Goal: Participate in discussion: Engage in conversation with other users on a specific topic

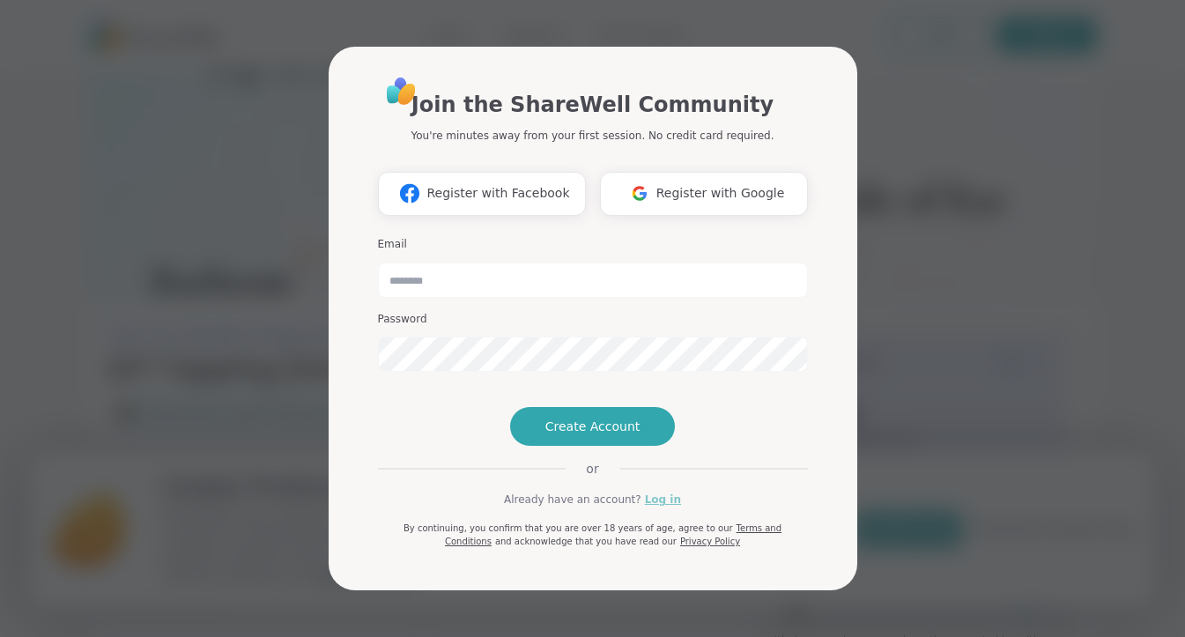
click at [653, 508] on link "Log in" at bounding box center [663, 500] width 36 height 16
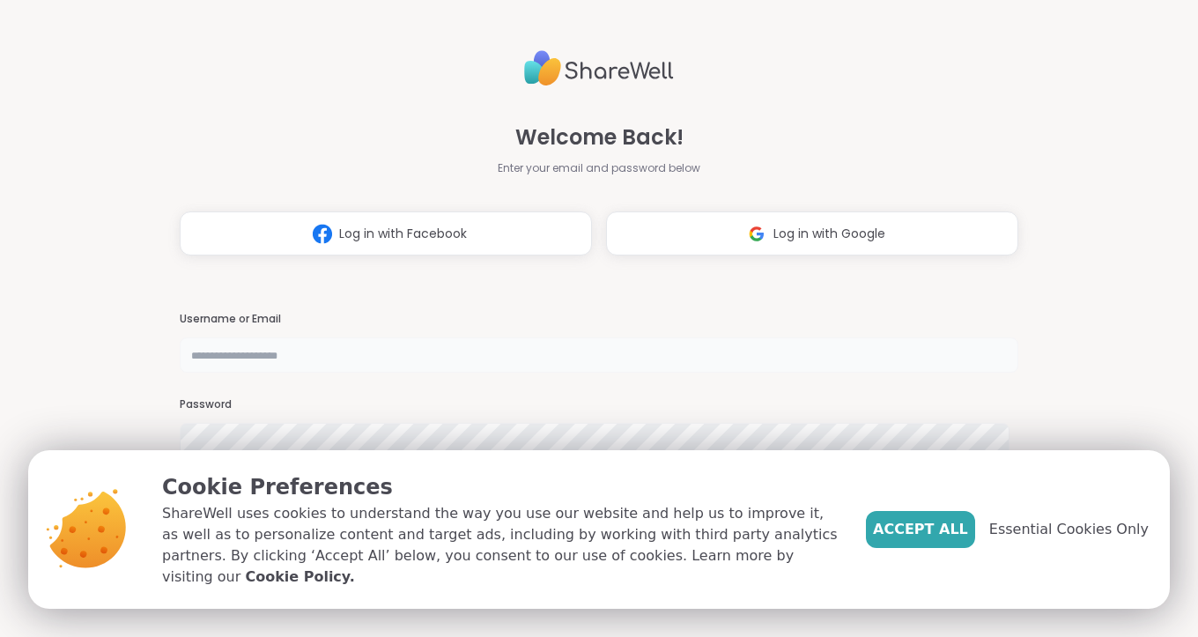
click at [309, 360] on input "text" at bounding box center [599, 354] width 839 height 35
type input "**********"
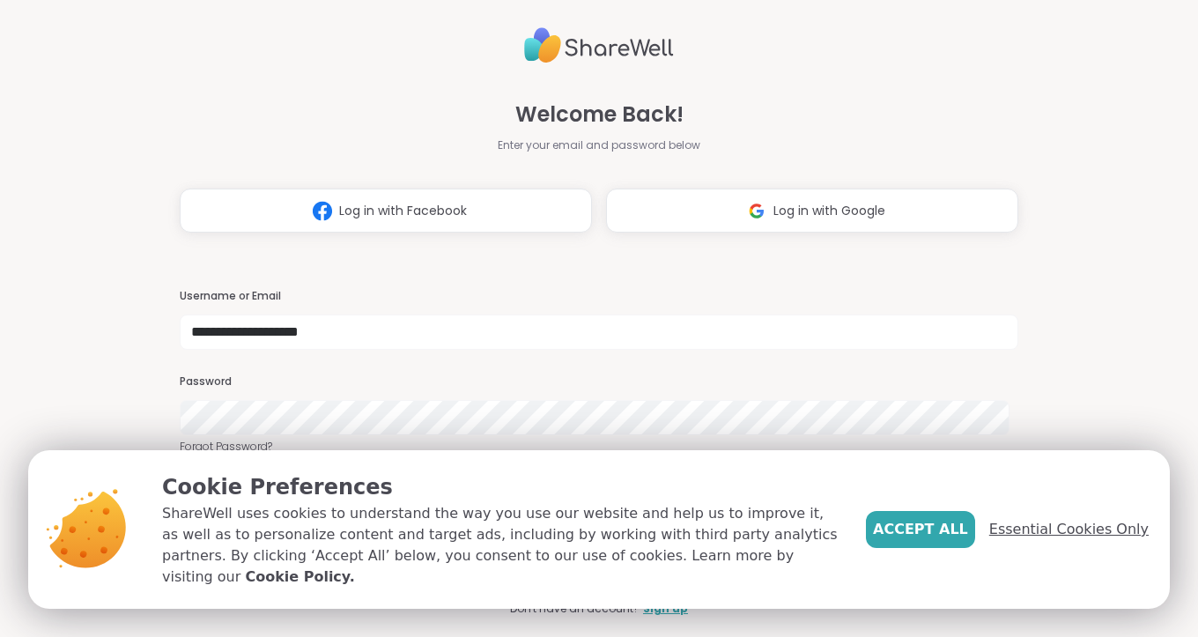
click at [1022, 531] on span "Essential Cookies Only" at bounding box center [1069, 529] width 159 height 21
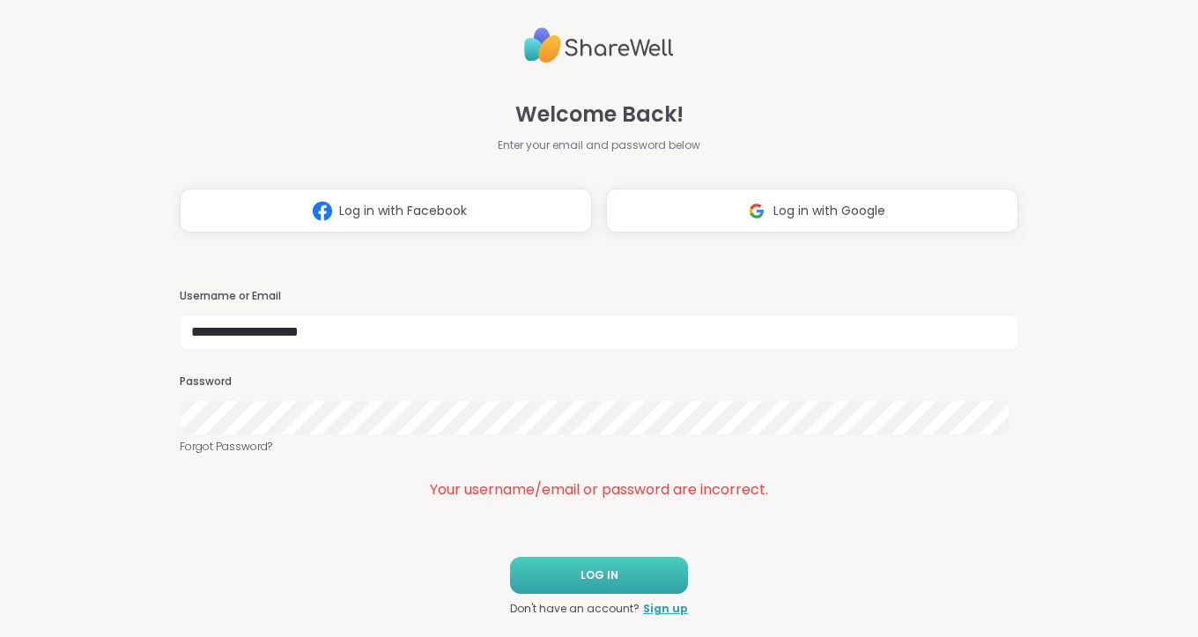
click at [614, 567] on button "LOG IN" at bounding box center [599, 575] width 178 height 37
click at [144, 414] on div "**********" at bounding box center [599, 318] width 1198 height 637
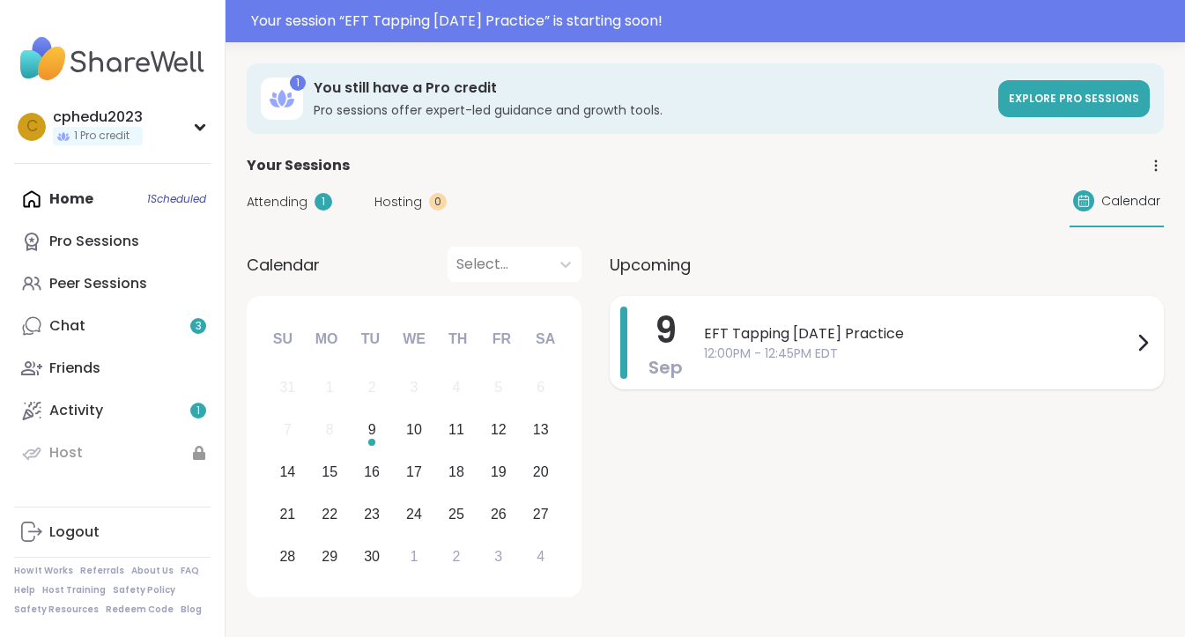
click at [745, 350] on span "12:00PM - 12:45PM EDT" at bounding box center [918, 354] width 428 height 19
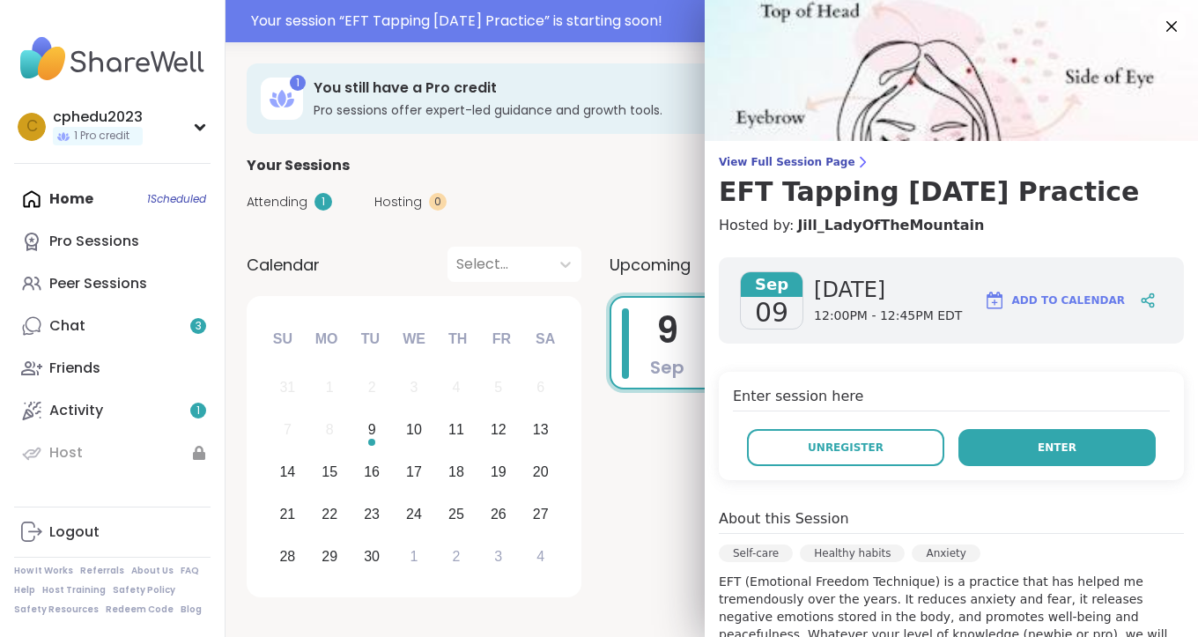
click at [1000, 444] on button "Enter" at bounding box center [1057, 447] width 197 height 37
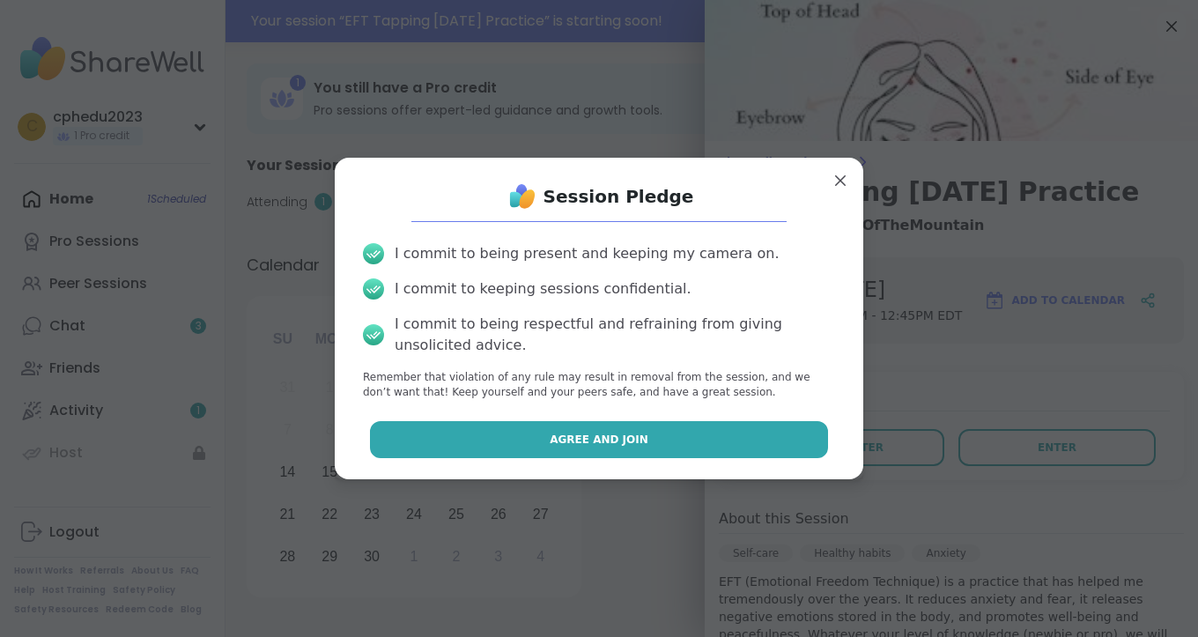
click at [675, 435] on button "Agree and Join" at bounding box center [599, 439] width 459 height 37
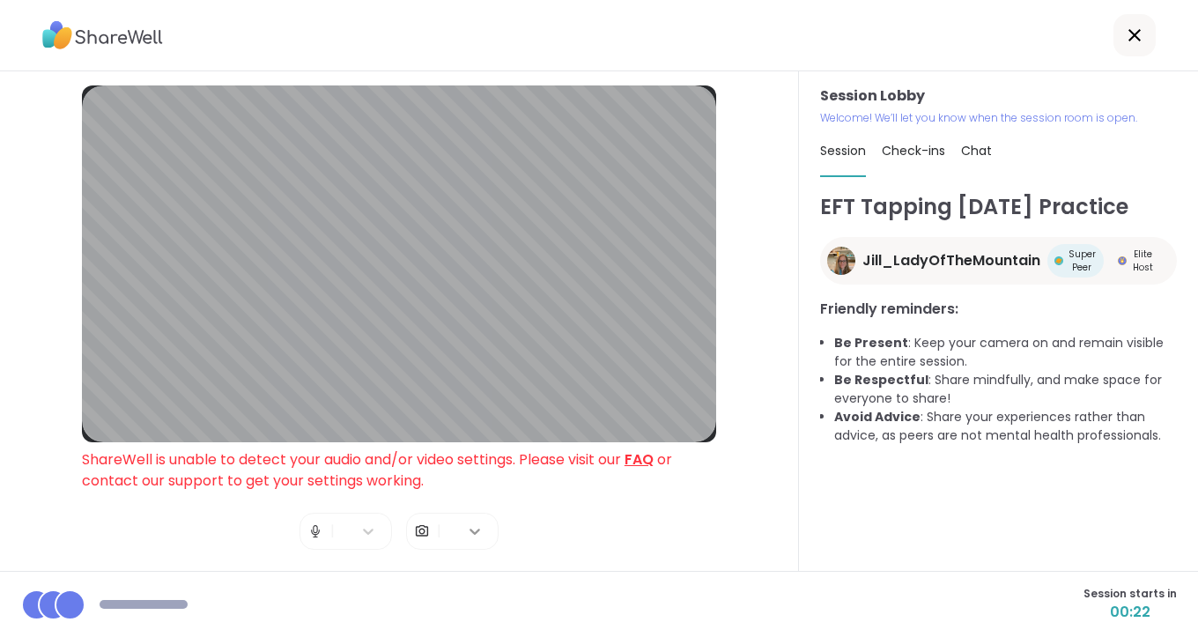
click at [466, 530] on icon at bounding box center [475, 532] width 18 height 18
click at [308, 531] on img at bounding box center [316, 531] width 16 height 35
click at [363, 532] on icon at bounding box center [368, 532] width 11 height 6
click at [337, 561] on div at bounding box center [347, 567] width 49 height 14
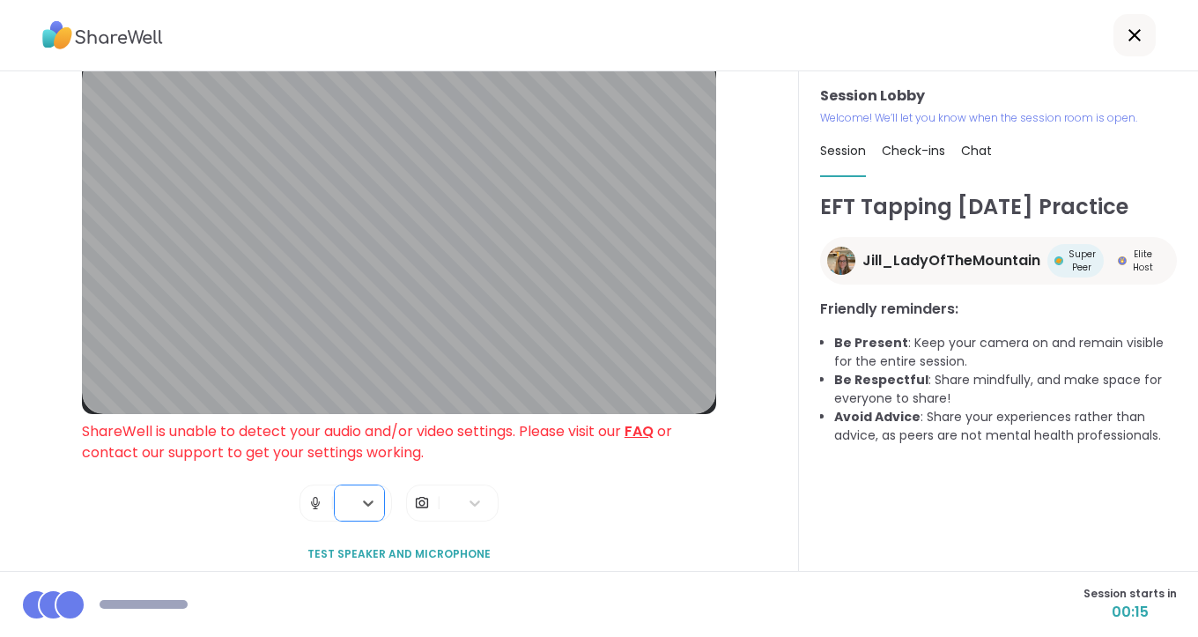
scroll to position [44, 0]
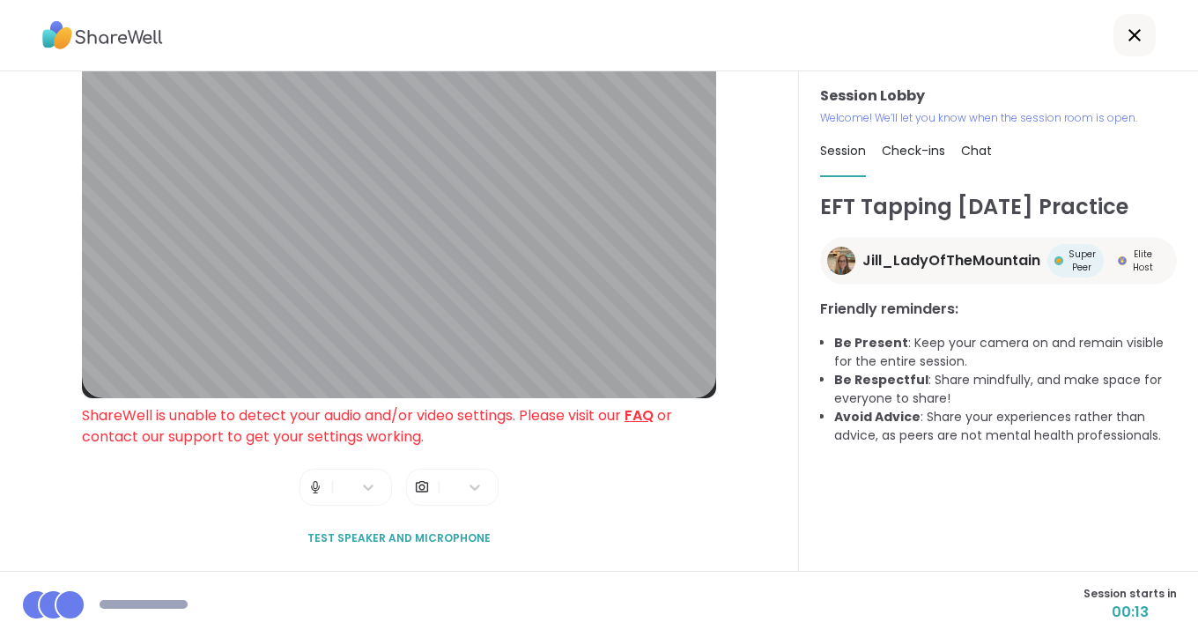
click at [413, 536] on span "Test speaker and microphone" at bounding box center [399, 538] width 183 height 16
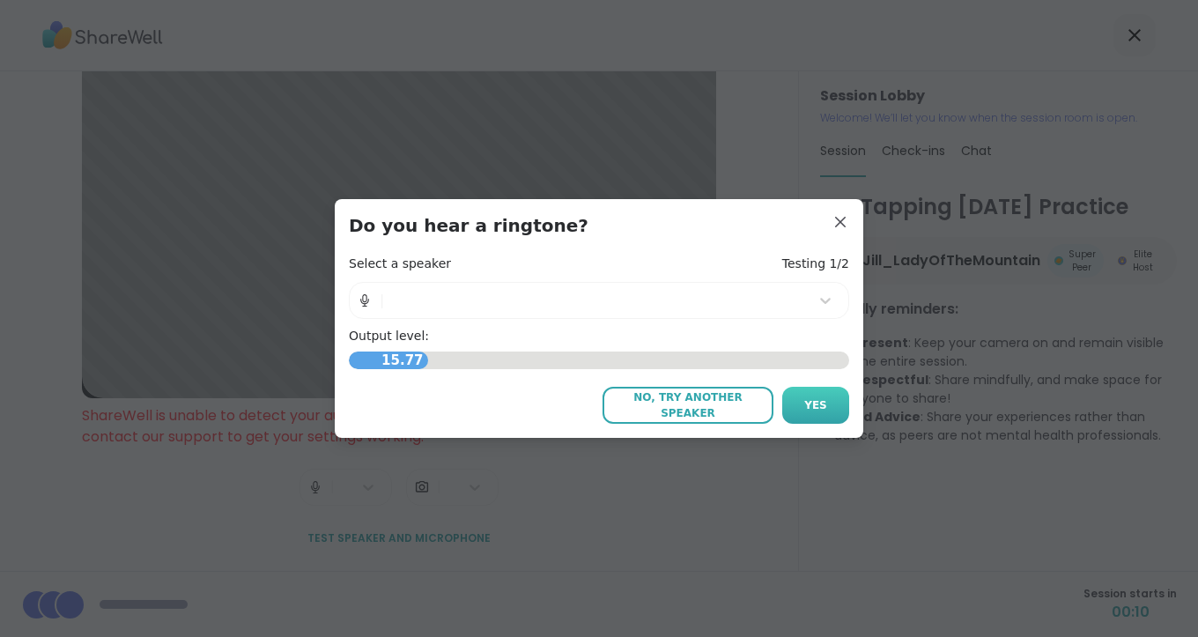
click at [809, 407] on span "Yes" at bounding box center [816, 405] width 23 height 16
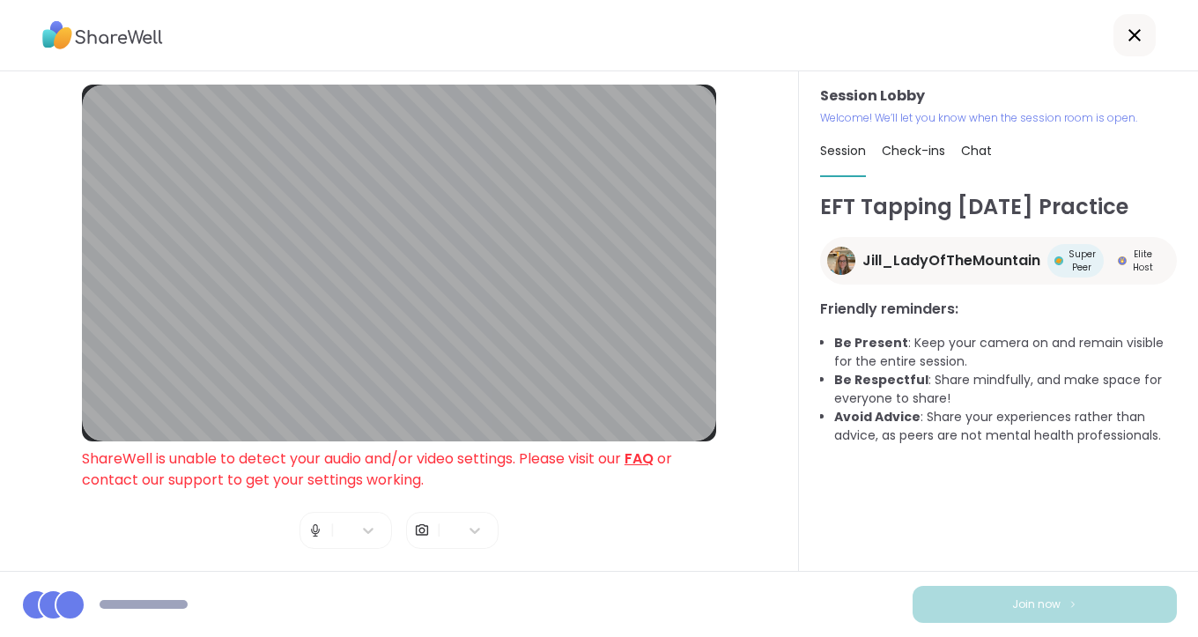
scroll to position [0, 0]
click at [508, 464] on span "ShareWell is unable to detect your audio and/or video settings. Please visit ou…" at bounding box center [377, 469] width 590 height 41
click at [63, 601] on div at bounding box center [70, 605] width 31 height 31
click at [466, 534] on icon at bounding box center [475, 532] width 18 height 18
click at [463, 471] on div "Blur My Video" at bounding box center [454, 465] width 49 height 78
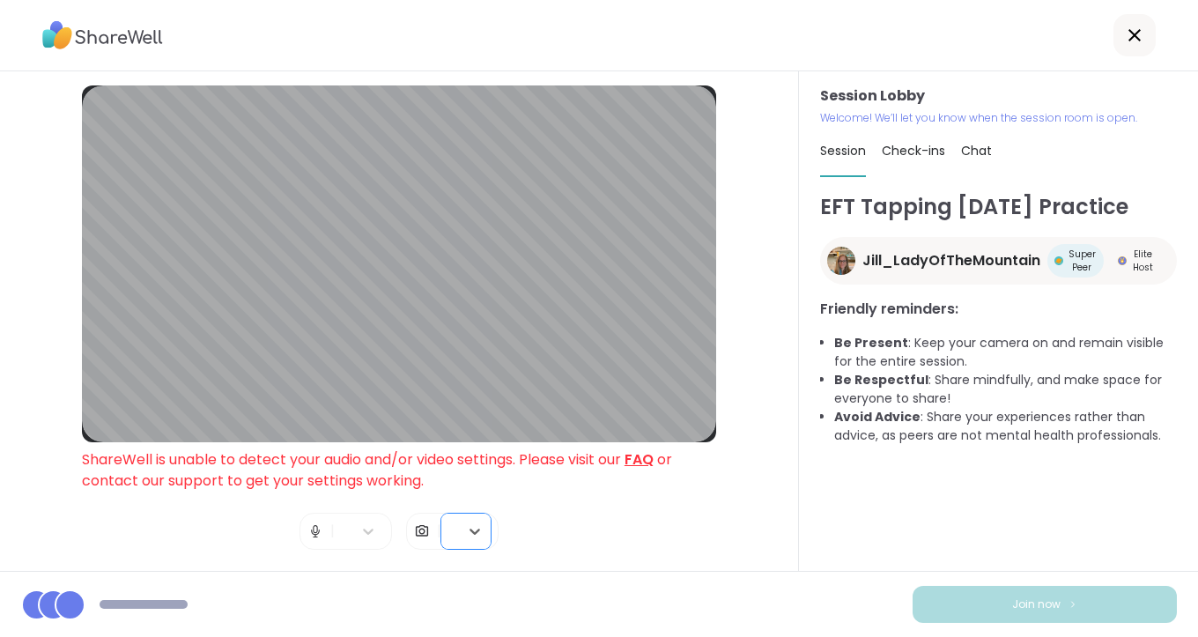
scroll to position [44, 0]
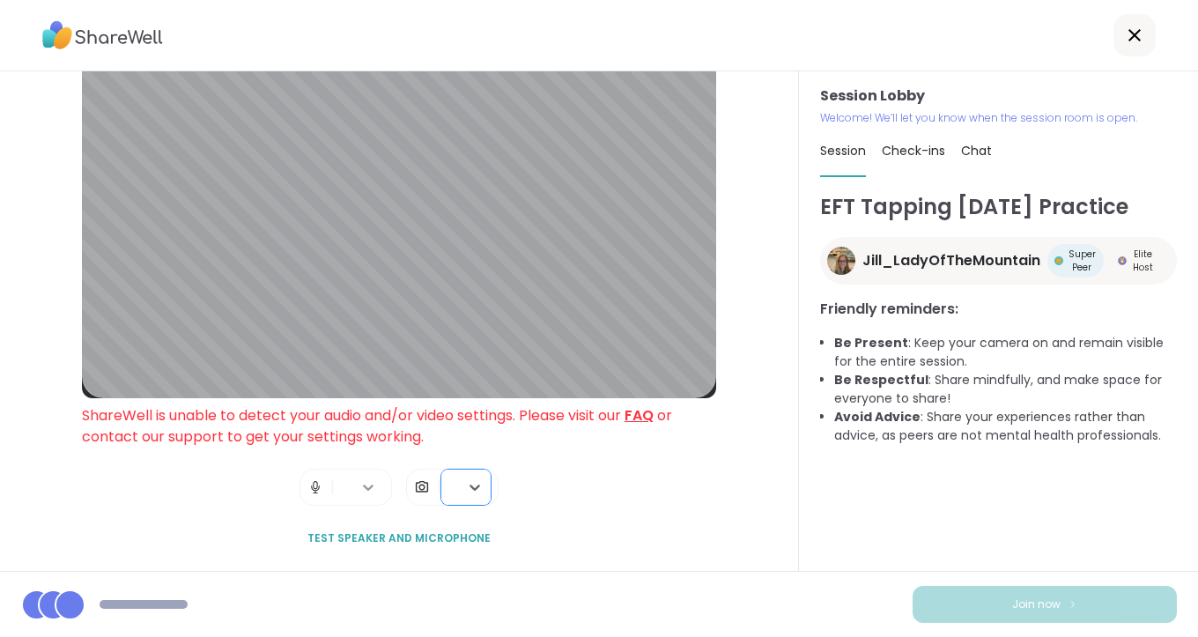
click at [360, 488] on icon at bounding box center [369, 487] width 18 height 18
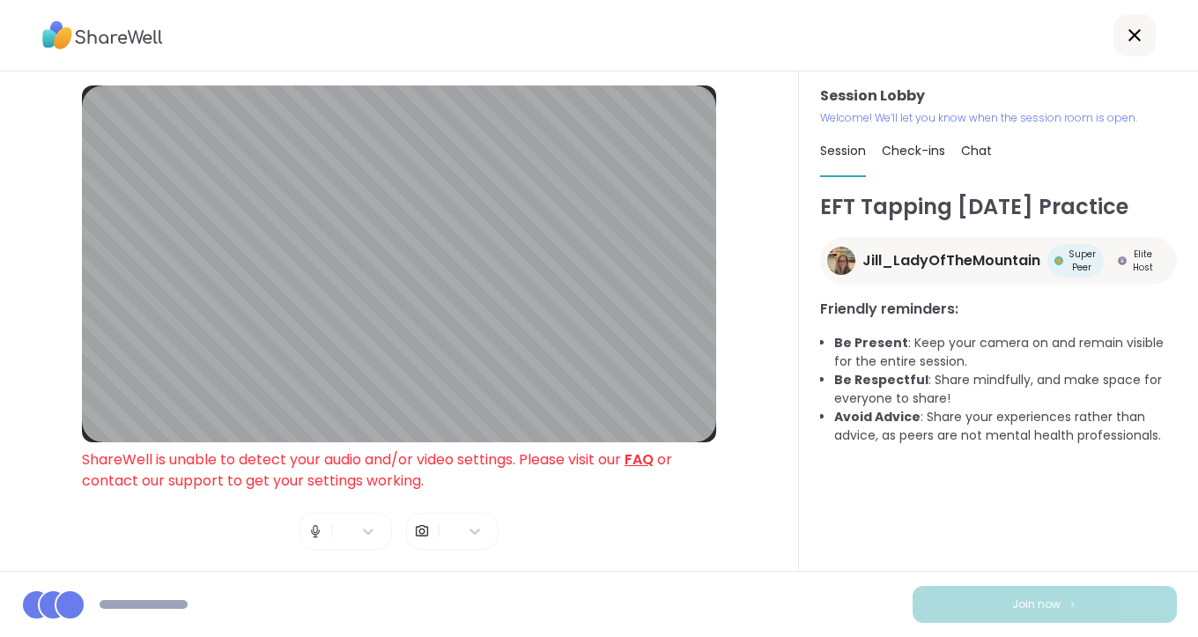
click at [899, 153] on span "Check-ins" at bounding box center [913, 151] width 63 height 18
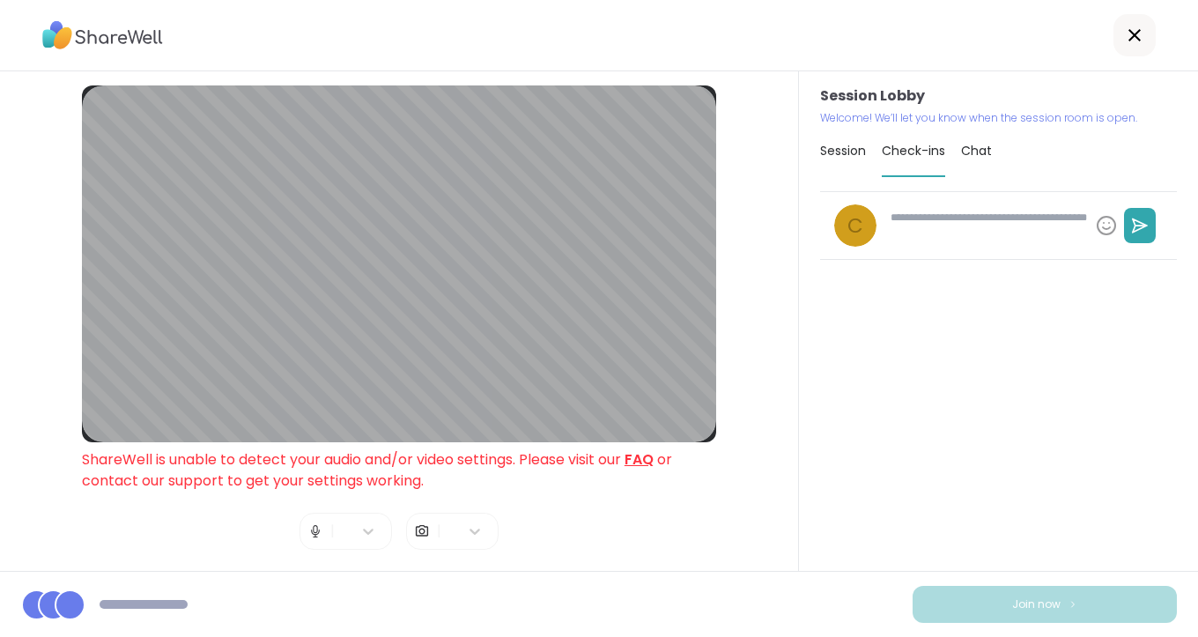
click at [961, 152] on span "Chat" at bounding box center [976, 151] width 31 height 18
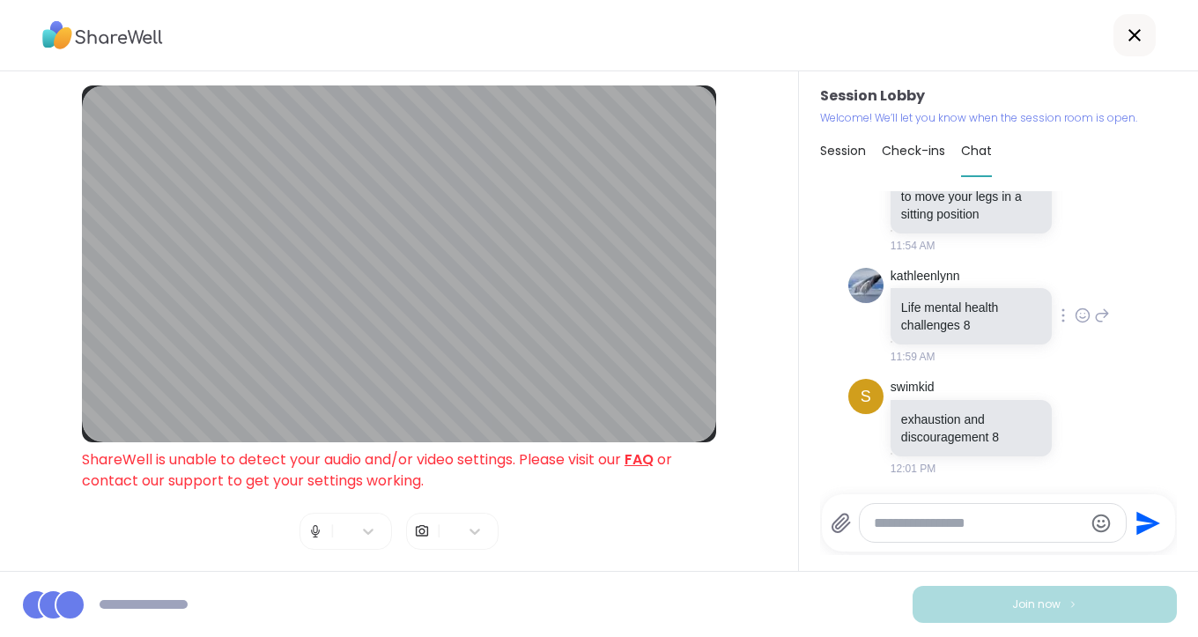
scroll to position [980, 0]
click at [962, 515] on textarea "Type your message" at bounding box center [979, 524] width 210 height 18
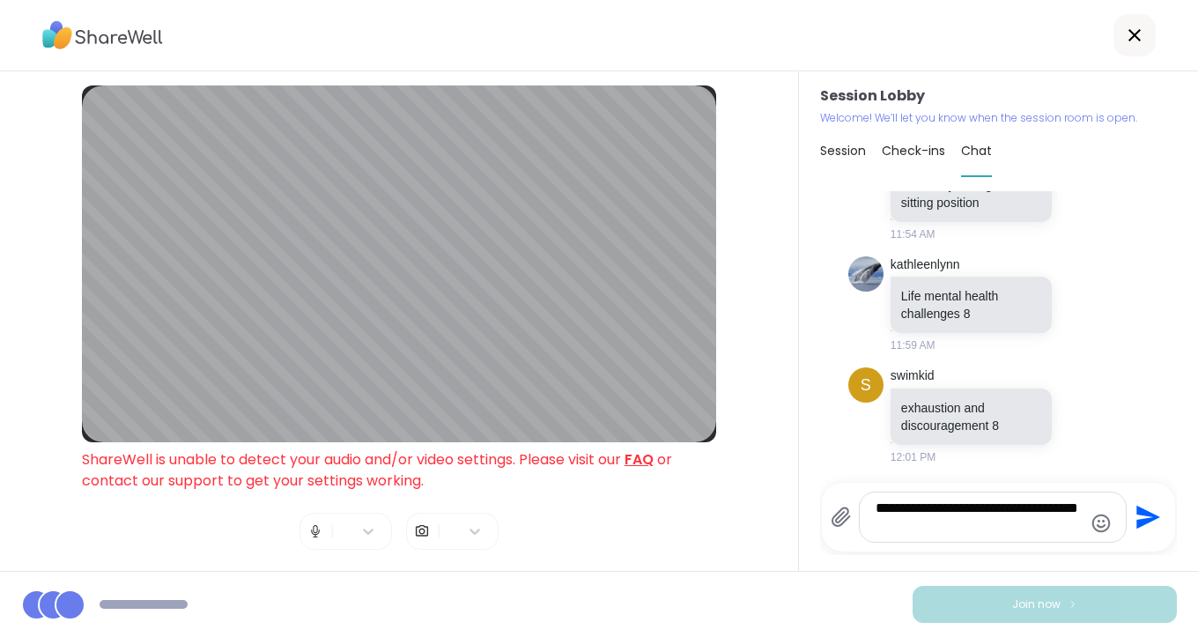
type textarea "**********"
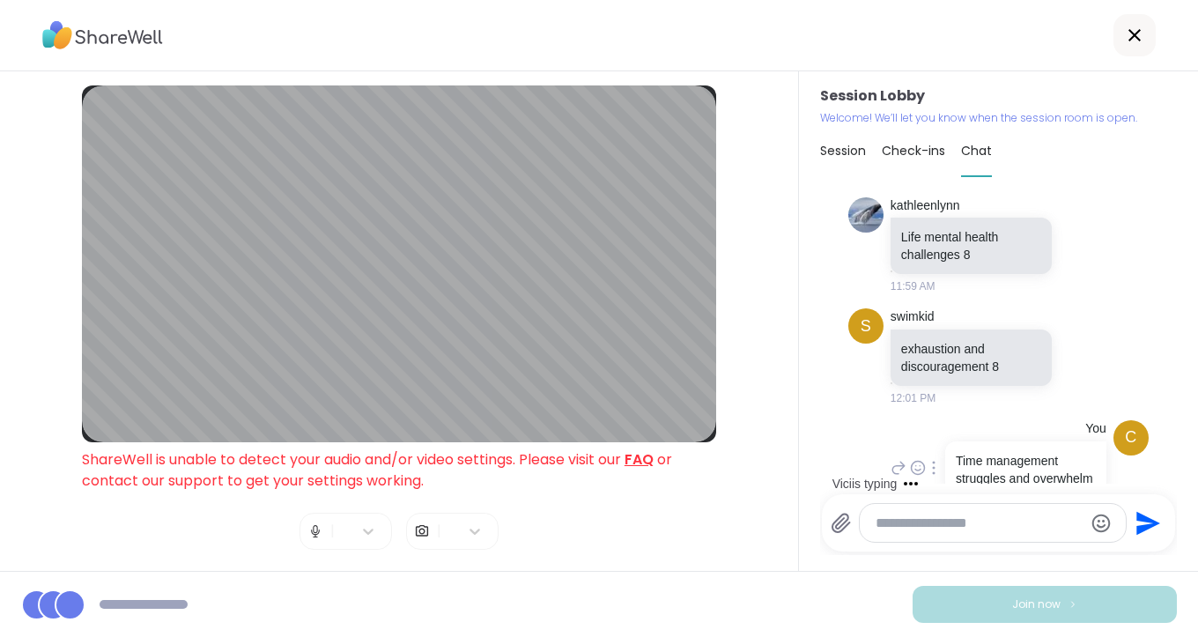
scroll to position [1109, 0]
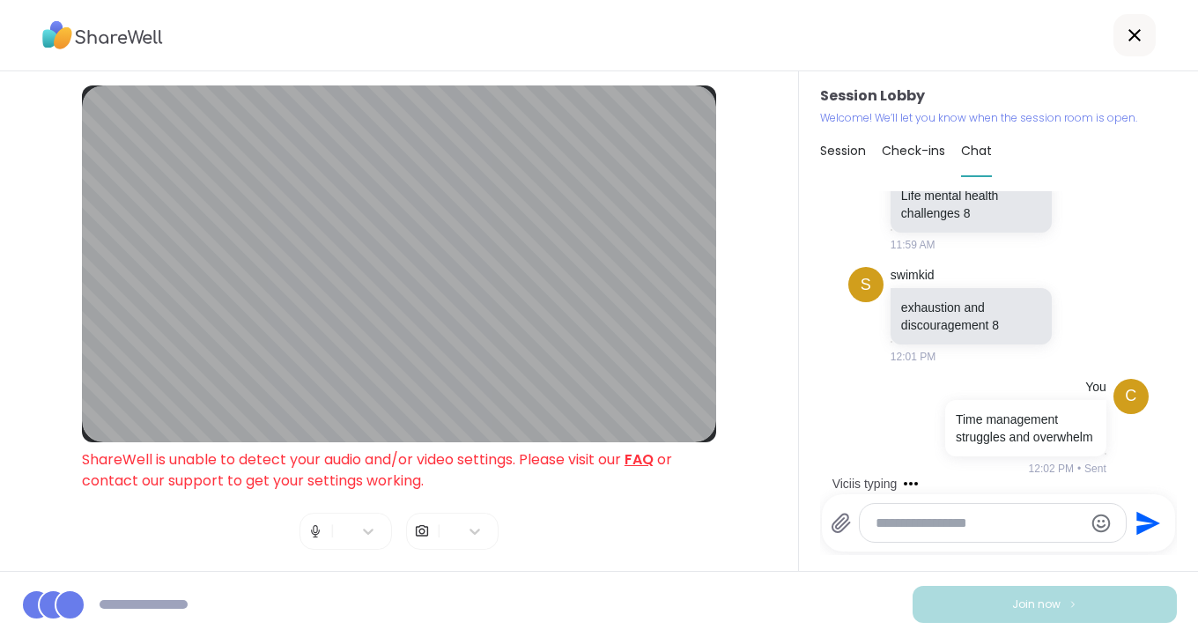
click at [907, 156] on span "Check-ins" at bounding box center [913, 151] width 63 height 18
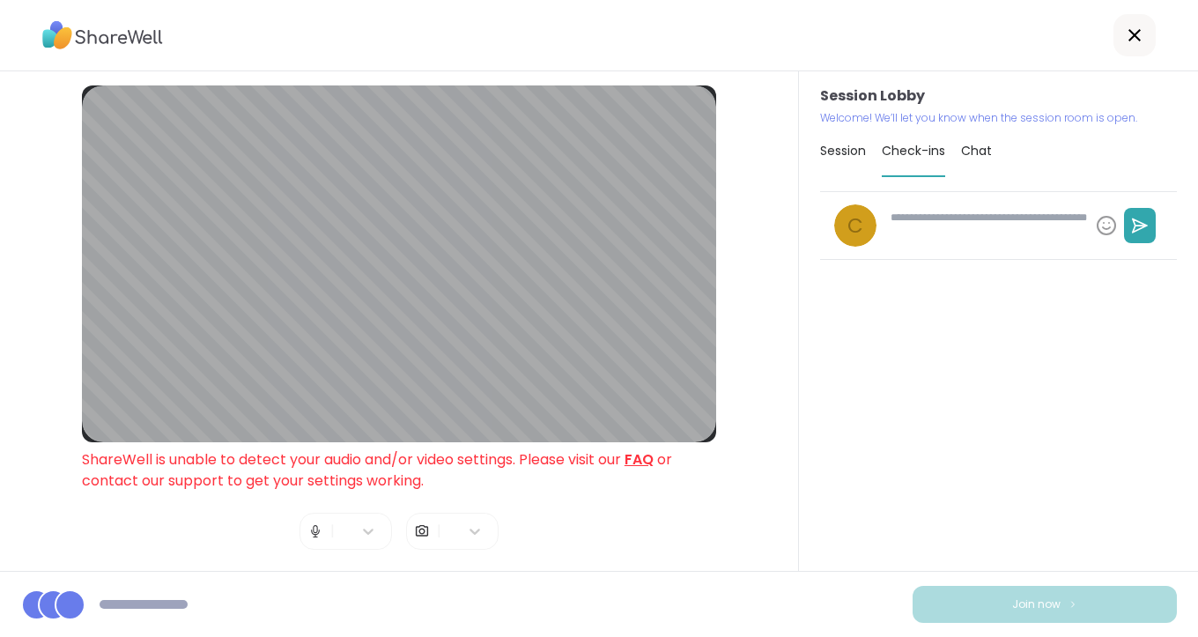
click at [963, 154] on span "Chat" at bounding box center [976, 151] width 31 height 18
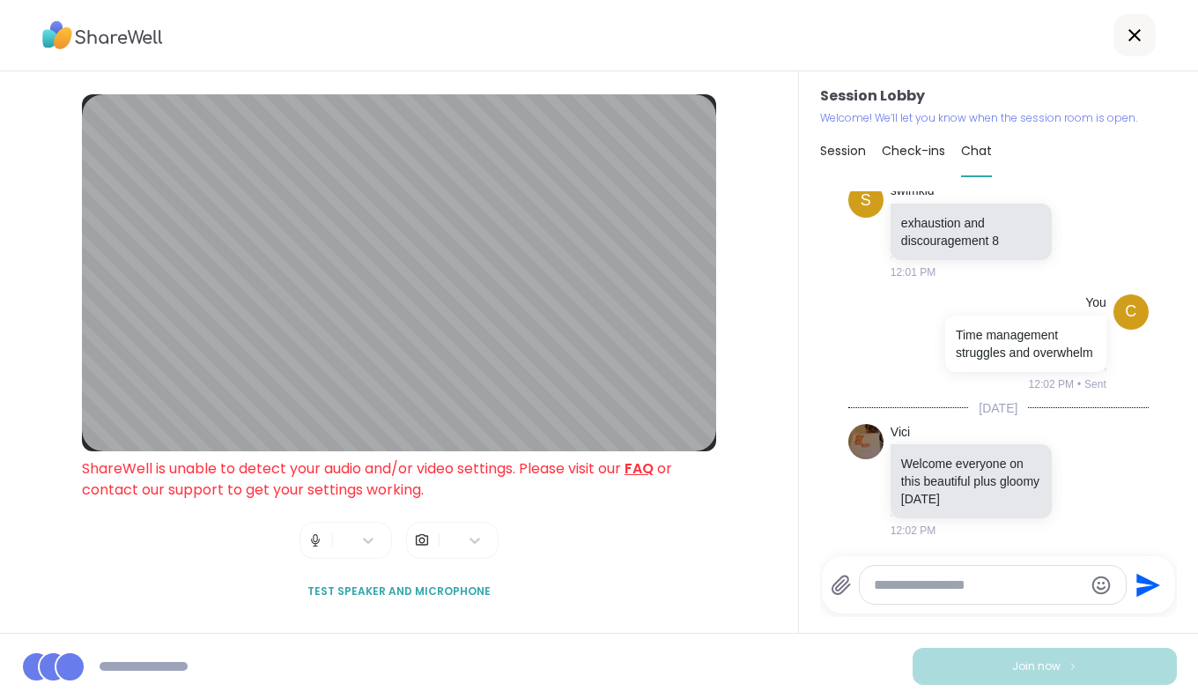
scroll to position [1194, 0]
click at [382, 586] on span "Test speaker and microphone" at bounding box center [399, 591] width 183 height 16
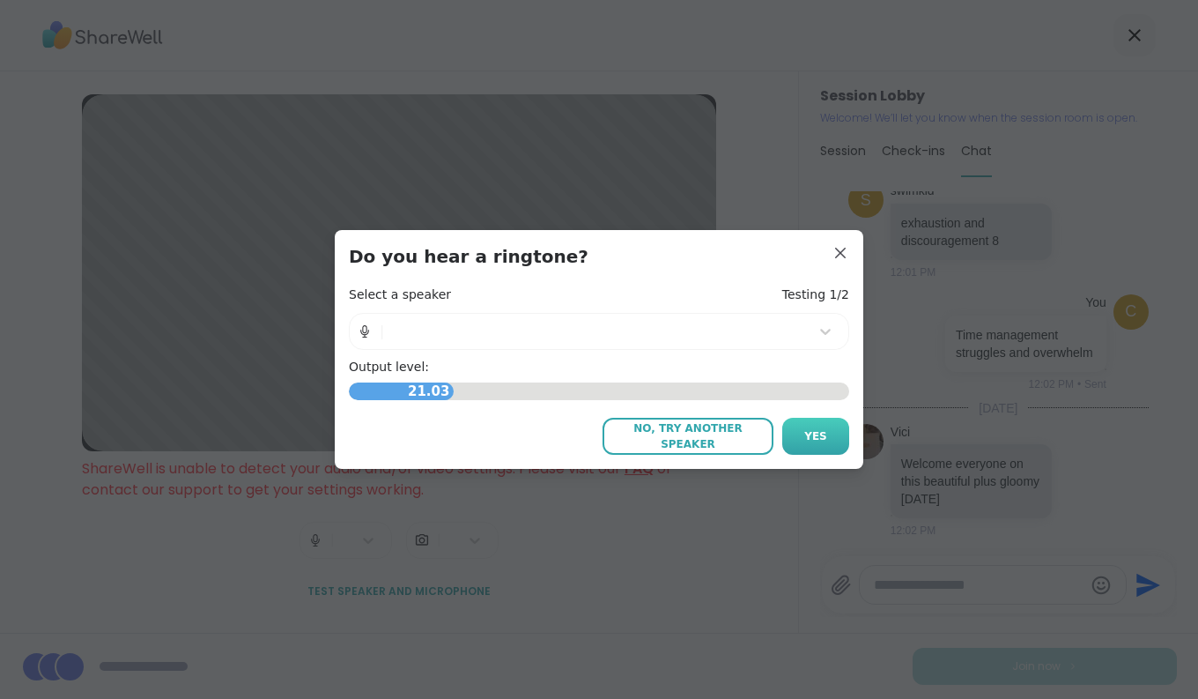
click at [807, 441] on span "Yes" at bounding box center [816, 436] width 23 height 16
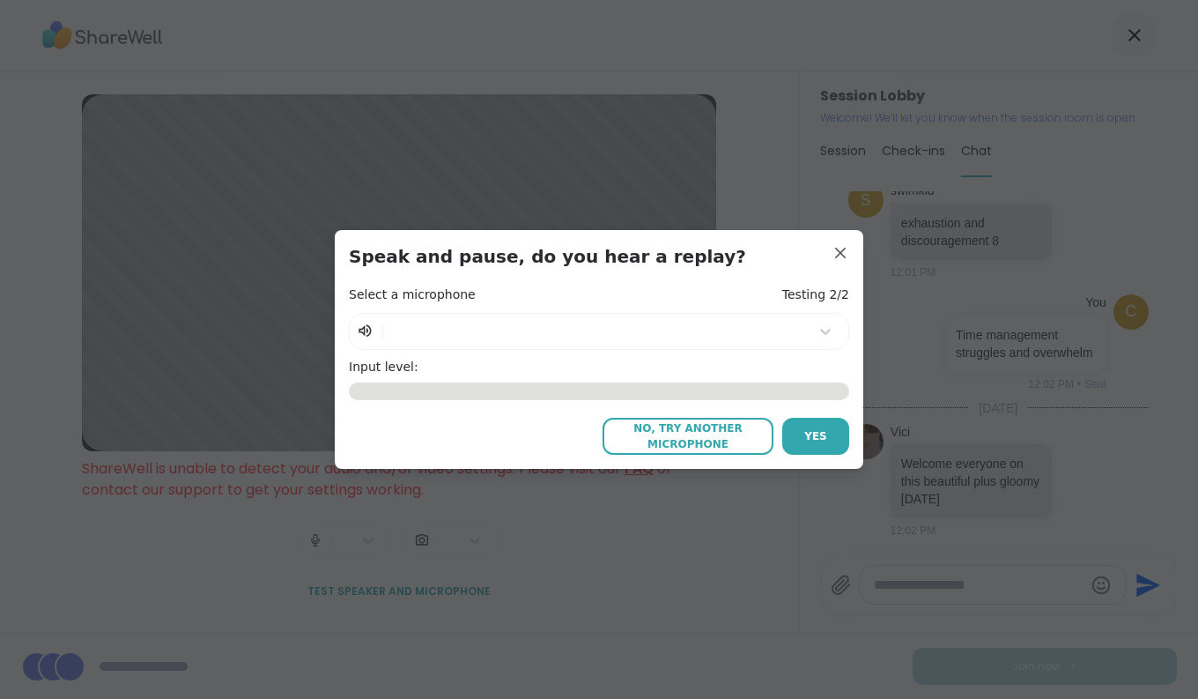
click at [807, 441] on span "Yes" at bounding box center [816, 436] width 23 height 16
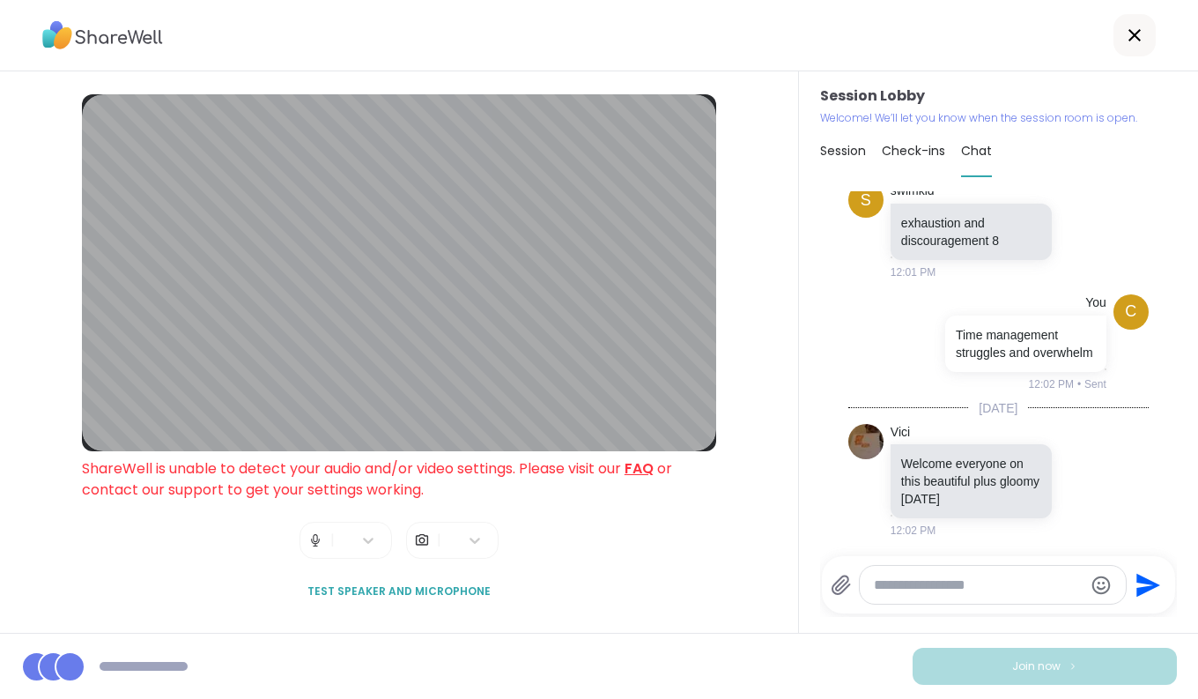
click at [837, 152] on span "Session" at bounding box center [843, 151] width 46 height 18
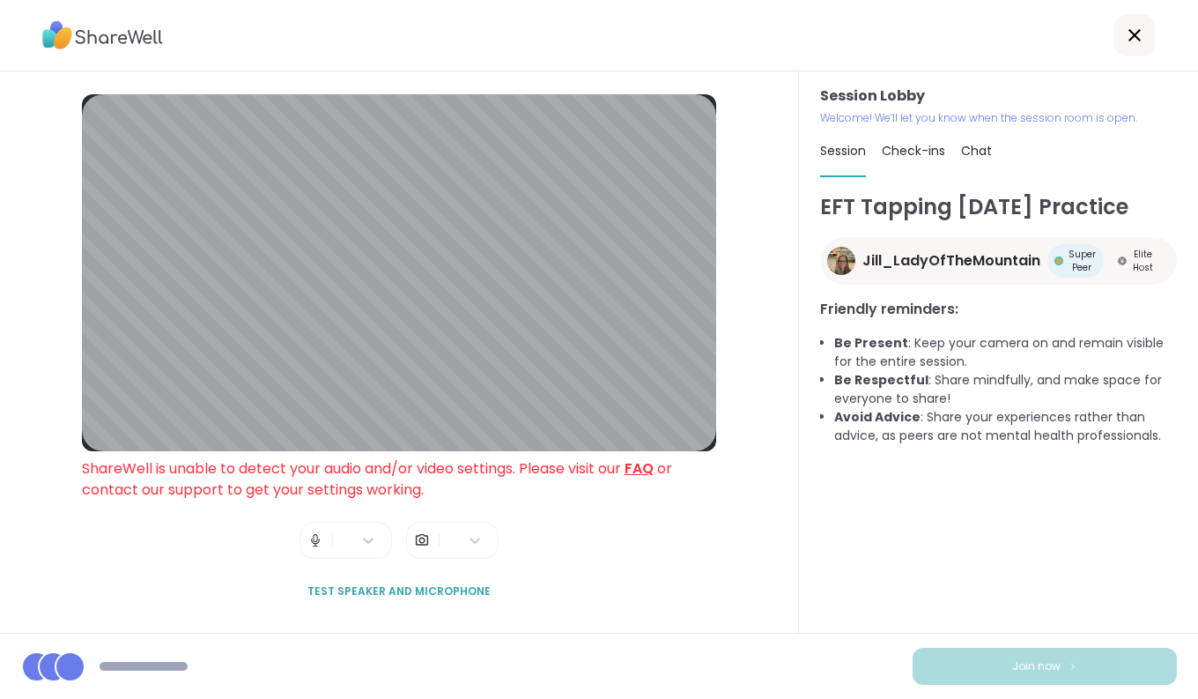
click at [912, 152] on span "Check-ins" at bounding box center [913, 151] width 63 height 18
type textarea "*"
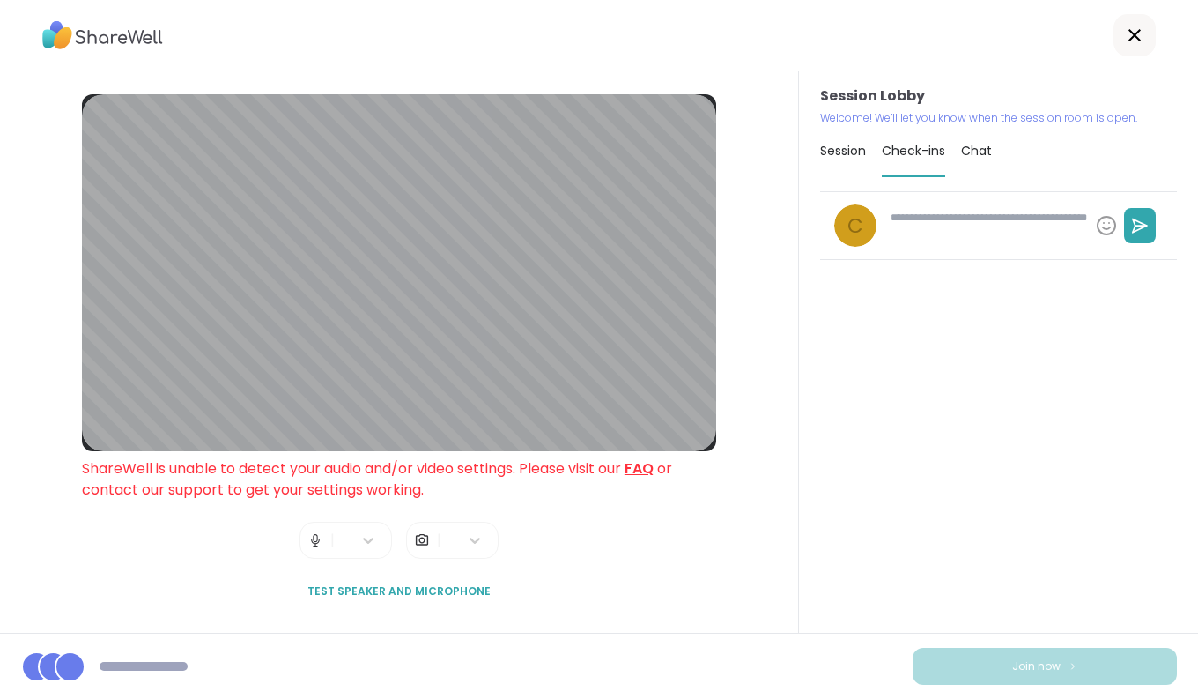
click at [968, 152] on span "Chat" at bounding box center [976, 151] width 31 height 18
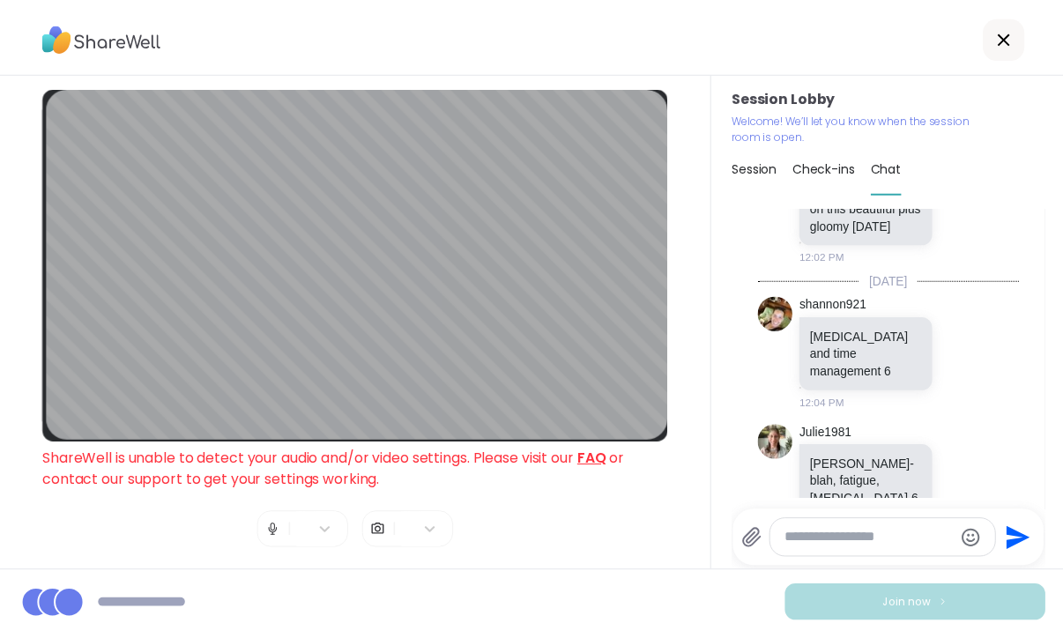
scroll to position [1519, 0]
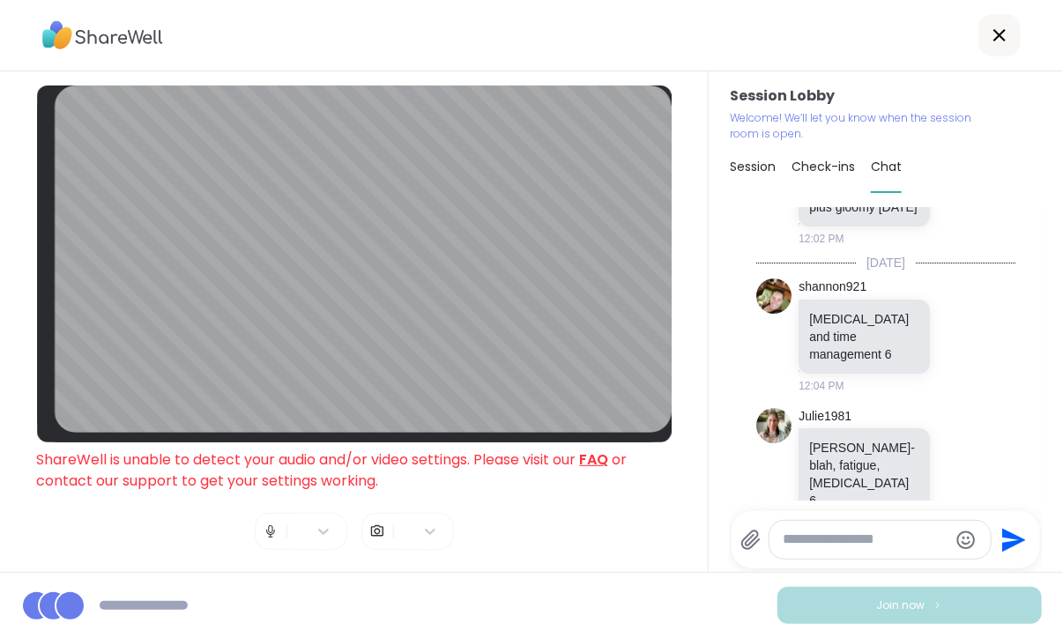
click at [815, 545] on textarea "Type your message" at bounding box center [865, 539] width 165 height 19
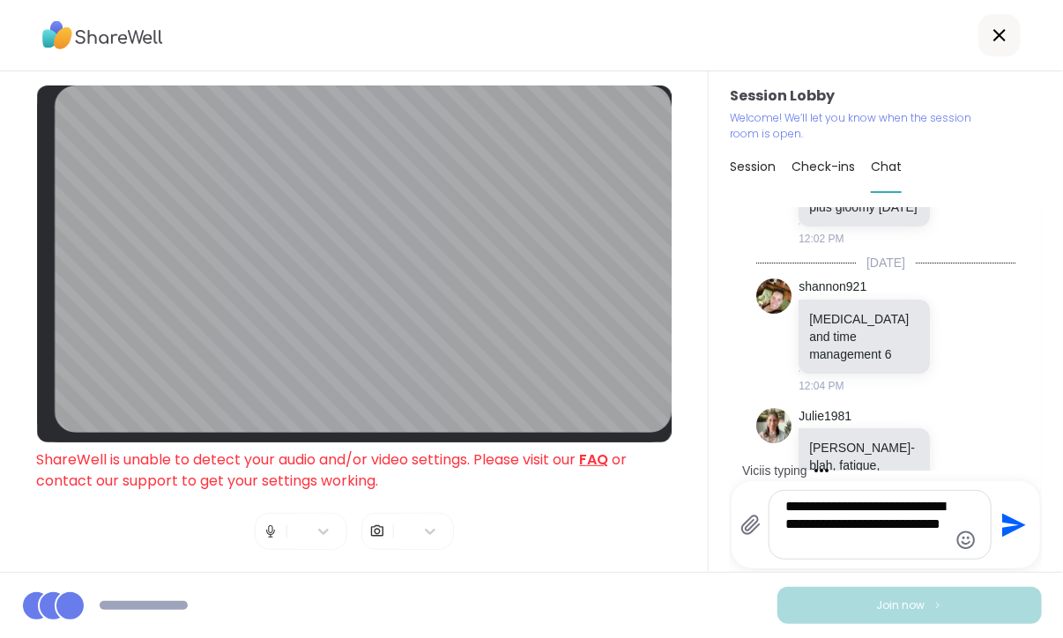
type textarea "**********"
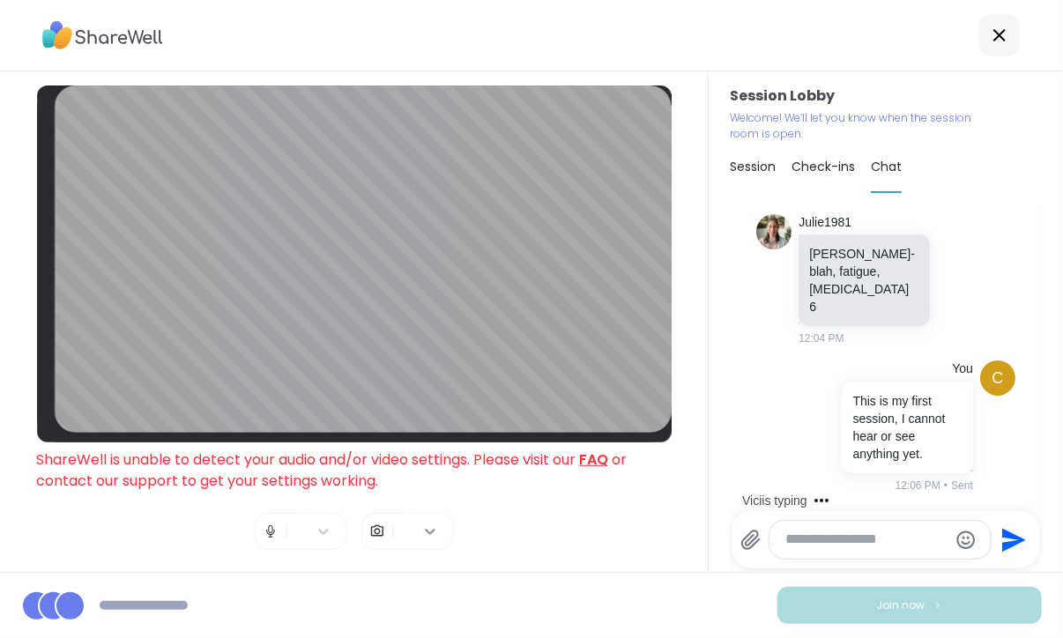
click at [421, 523] on icon at bounding box center [430, 532] width 18 height 18
click at [408, 463] on div "Blur My Video" at bounding box center [409, 455] width 49 height 78
click at [429, 617] on div "Join now" at bounding box center [531, 605] width 1063 height 66
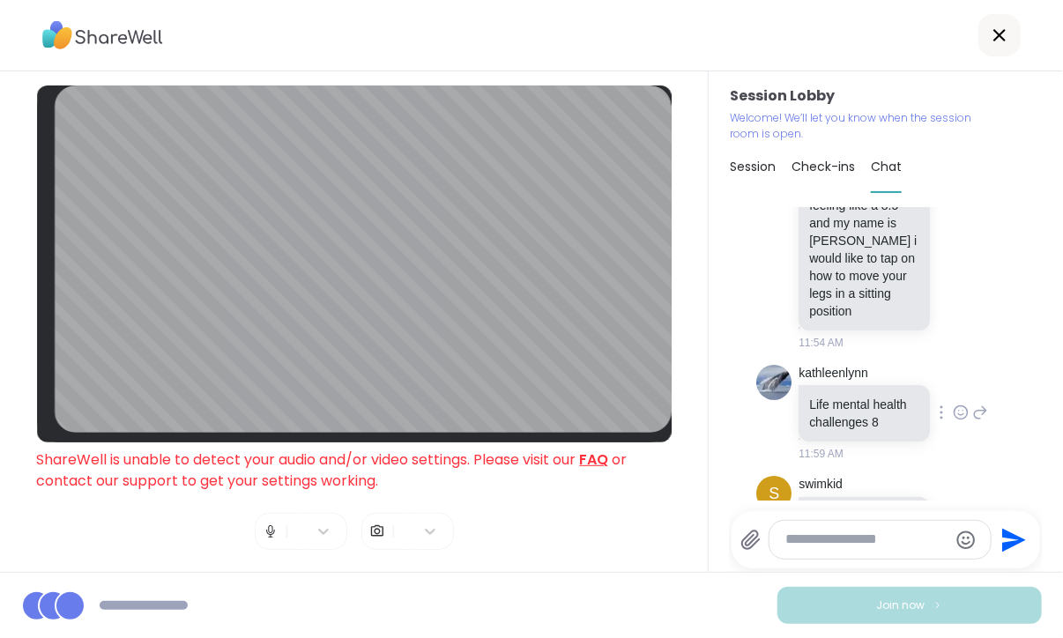
scroll to position [582, 0]
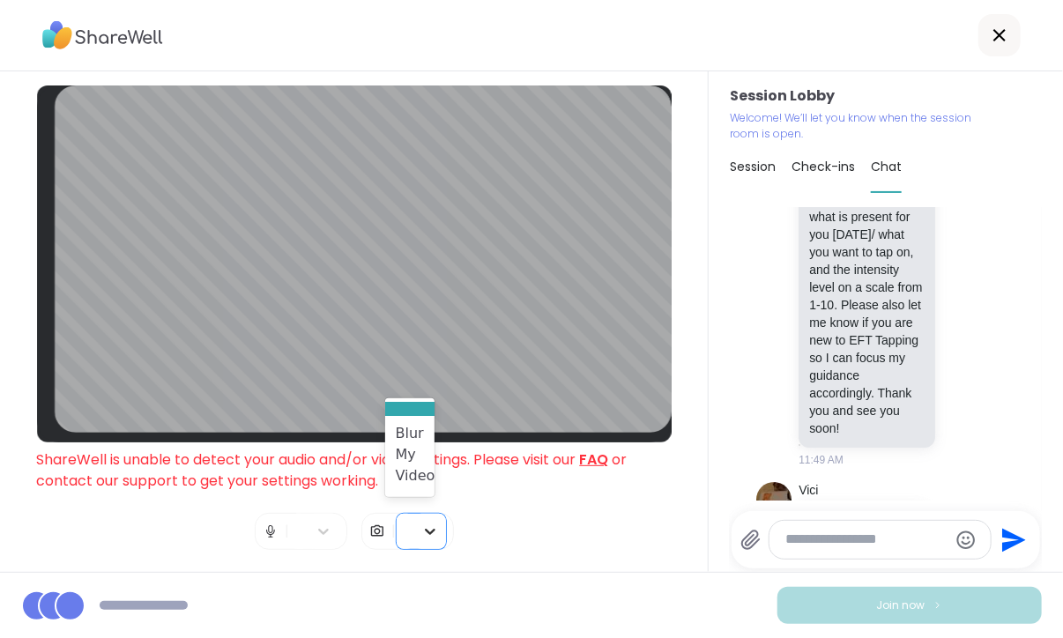
click at [421, 523] on icon at bounding box center [430, 532] width 18 height 18
click at [318, 529] on icon at bounding box center [323, 532] width 11 height 6
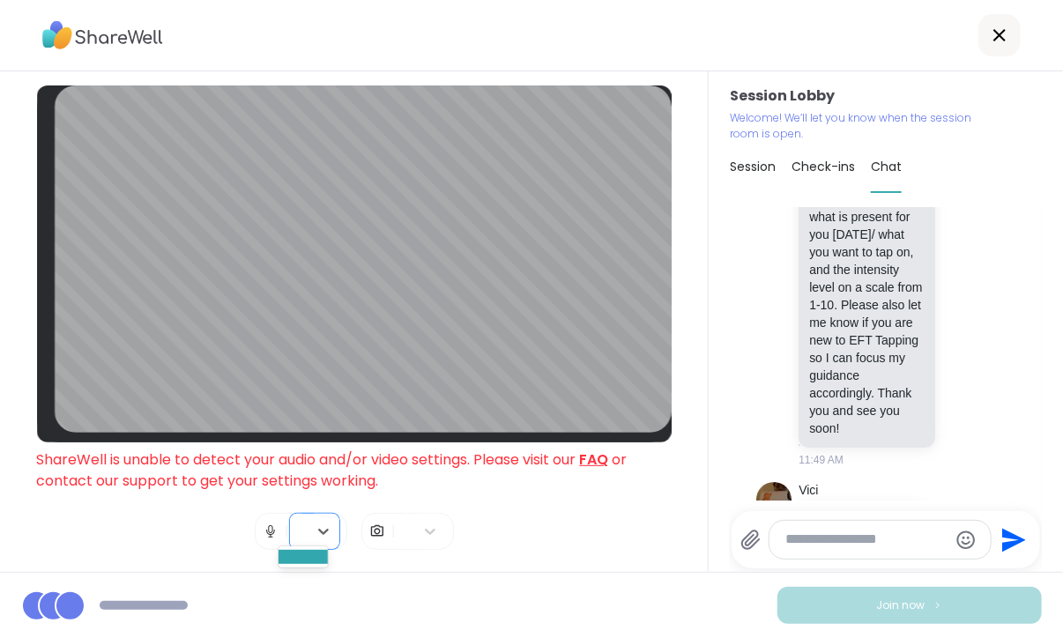
click at [263, 523] on img at bounding box center [271, 531] width 16 height 35
click at [315, 523] on icon at bounding box center [324, 532] width 18 height 18
click at [302, 551] on div at bounding box center [302, 557] width 49 height 14
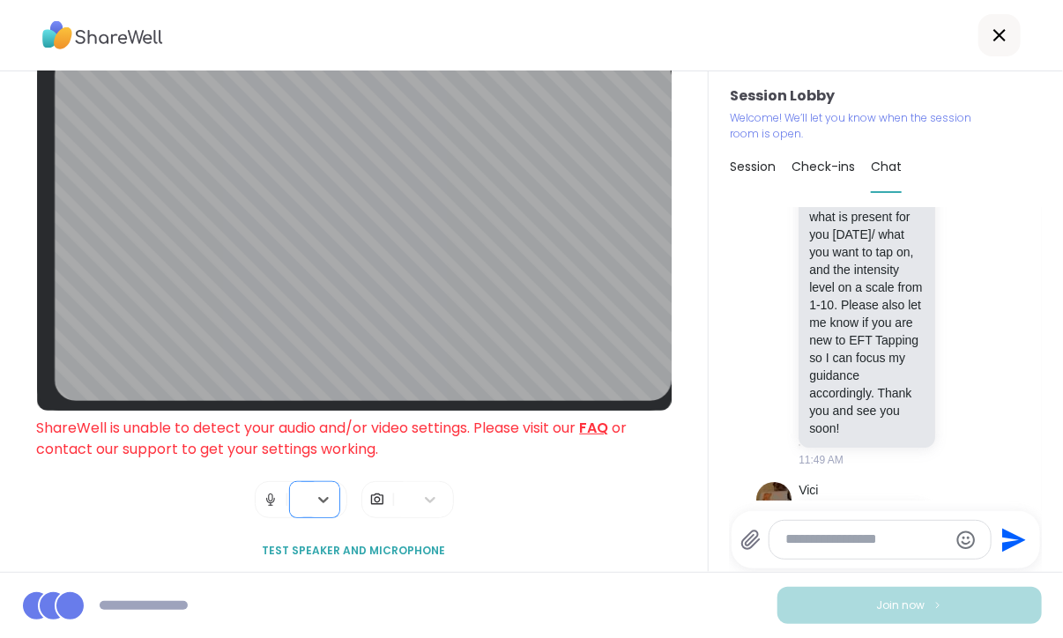
click at [366, 543] on span "Test speaker and microphone" at bounding box center [354, 551] width 183 height 16
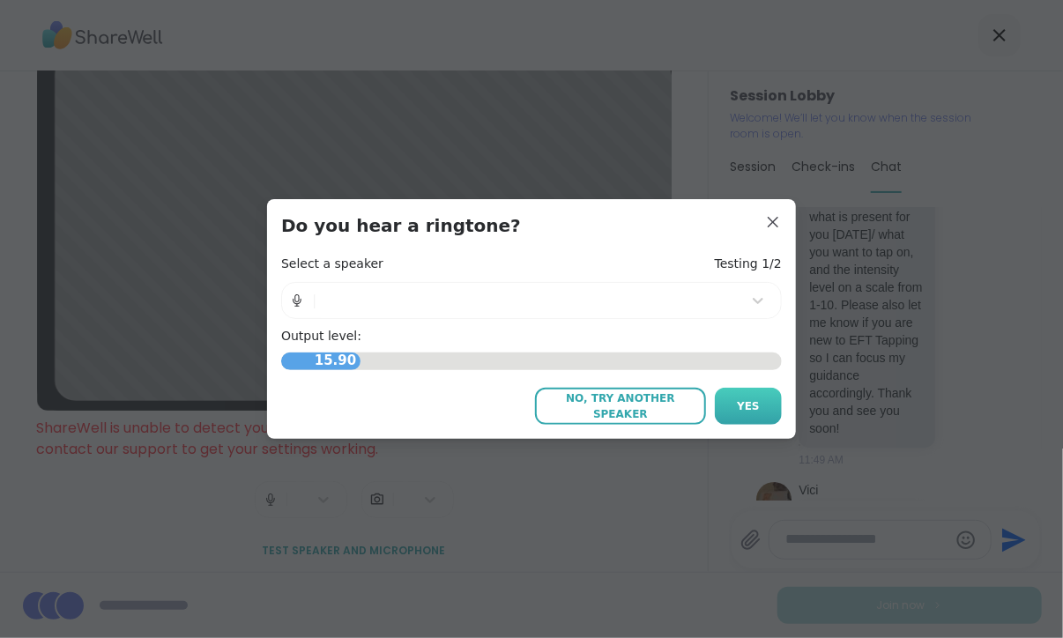
click at [742, 403] on span "Yes" at bounding box center [748, 406] width 23 height 16
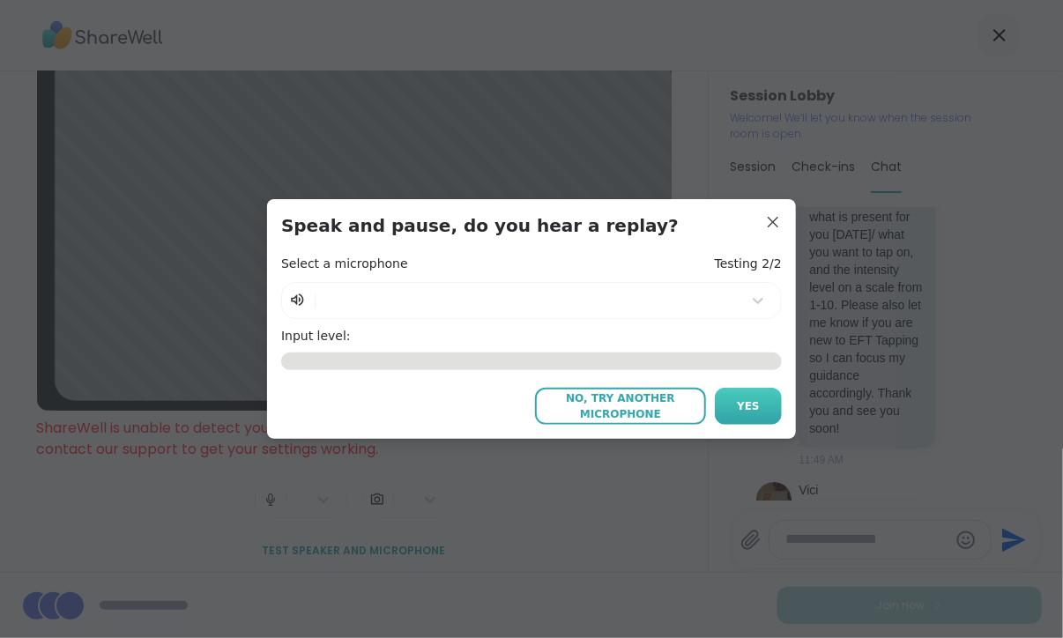
click at [737, 394] on button "Yes" at bounding box center [748, 406] width 67 height 37
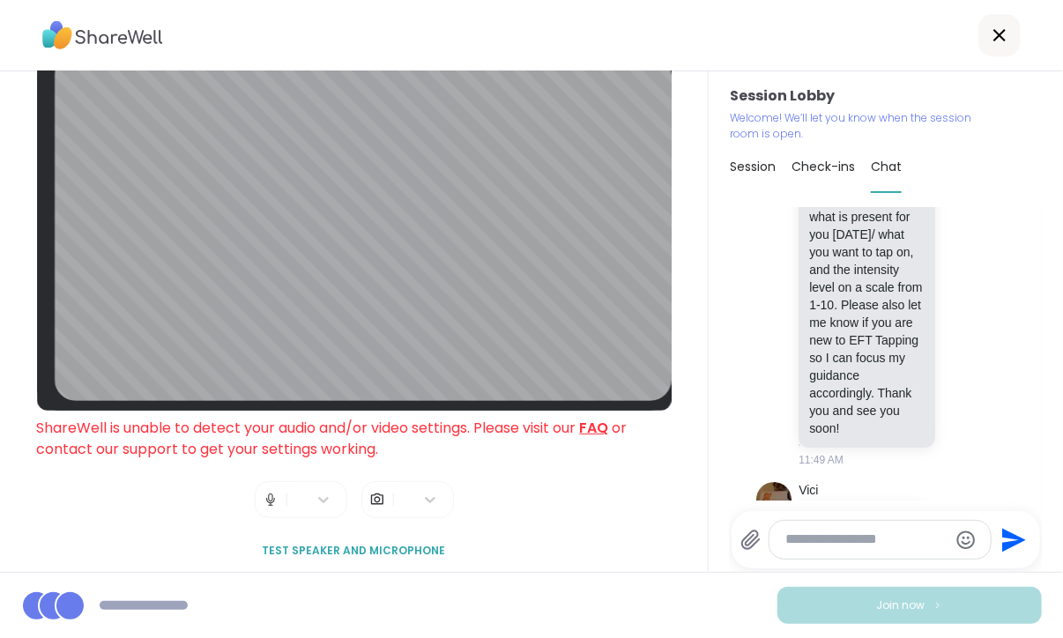
click at [369, 489] on img at bounding box center [377, 499] width 16 height 35
click at [608, 418] on link "FAQ" at bounding box center [594, 428] width 29 height 20
click at [93, 627] on div "Join now" at bounding box center [531, 605] width 1063 height 66
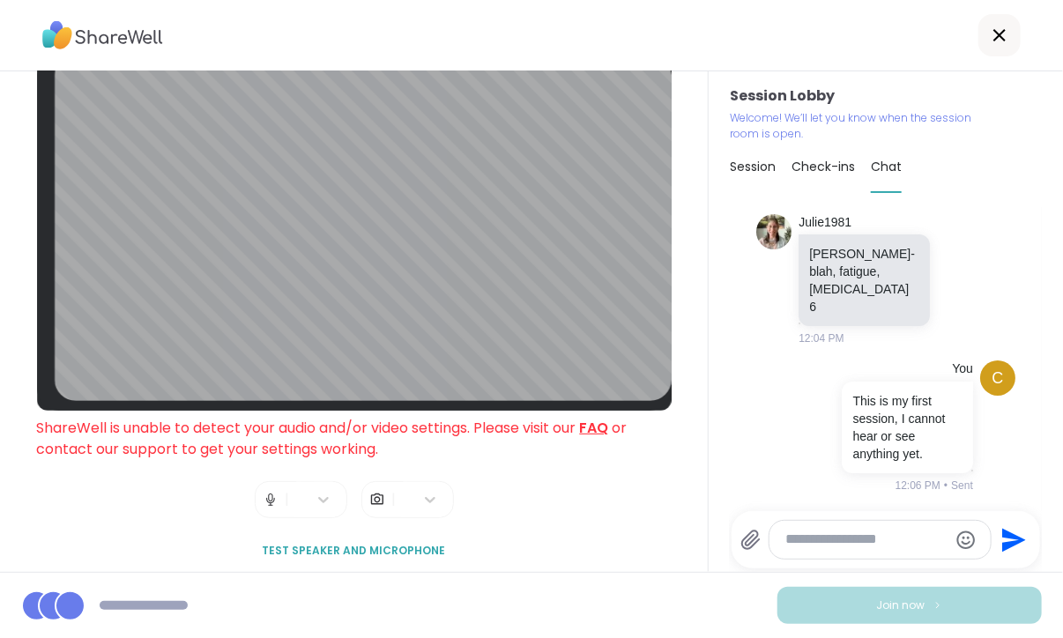
scroll to position [1815, 0]
click at [823, 119] on p "Welcome! We’ll let you know when the session room is open." at bounding box center [857, 126] width 254 height 32
click at [812, 170] on span "Check-ins" at bounding box center [822, 167] width 63 height 18
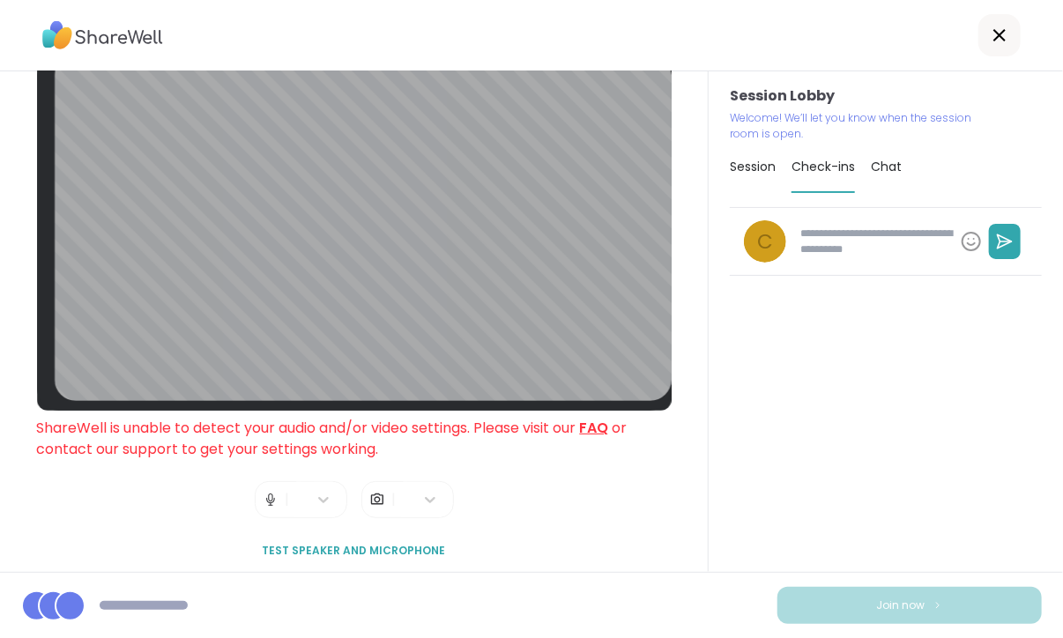
click at [748, 165] on span "Session" at bounding box center [753, 167] width 46 height 18
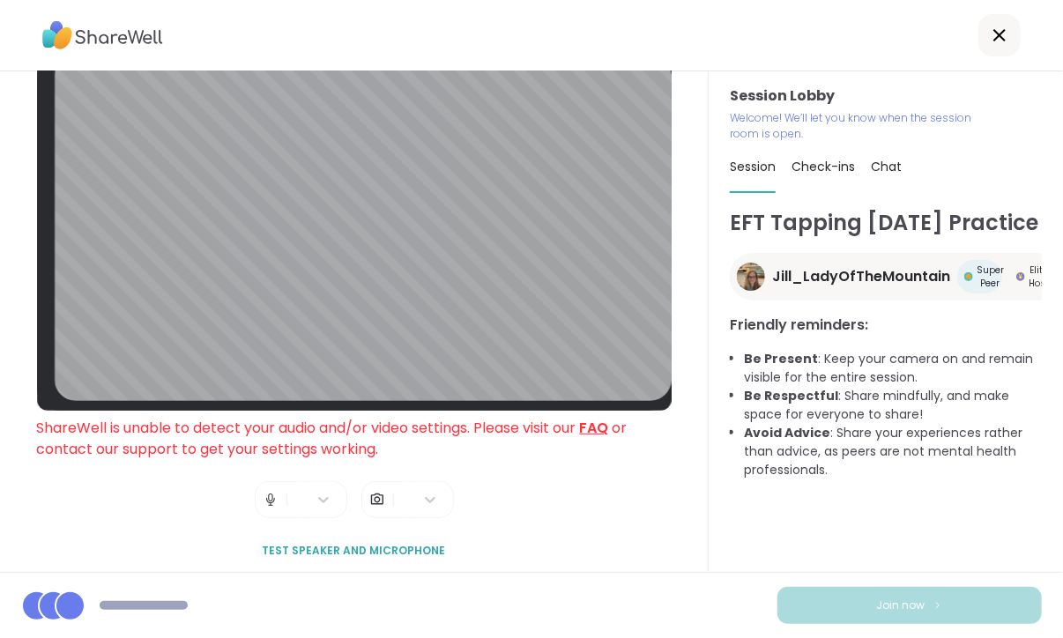
click at [861, 287] on span "Jill_LadyOfTheMountain" at bounding box center [861, 276] width 178 height 21
click at [807, 119] on p "Welcome! We’ll let you know when the session room is open." at bounding box center [857, 126] width 254 height 32
click at [993, 89] on h3 "Session Lobby" at bounding box center [886, 95] width 312 height 21
click at [835, 114] on p "Welcome! We’ll let you know when the session room is open." at bounding box center [857, 126] width 254 height 32
click at [989, 33] on icon at bounding box center [999, 35] width 21 height 21
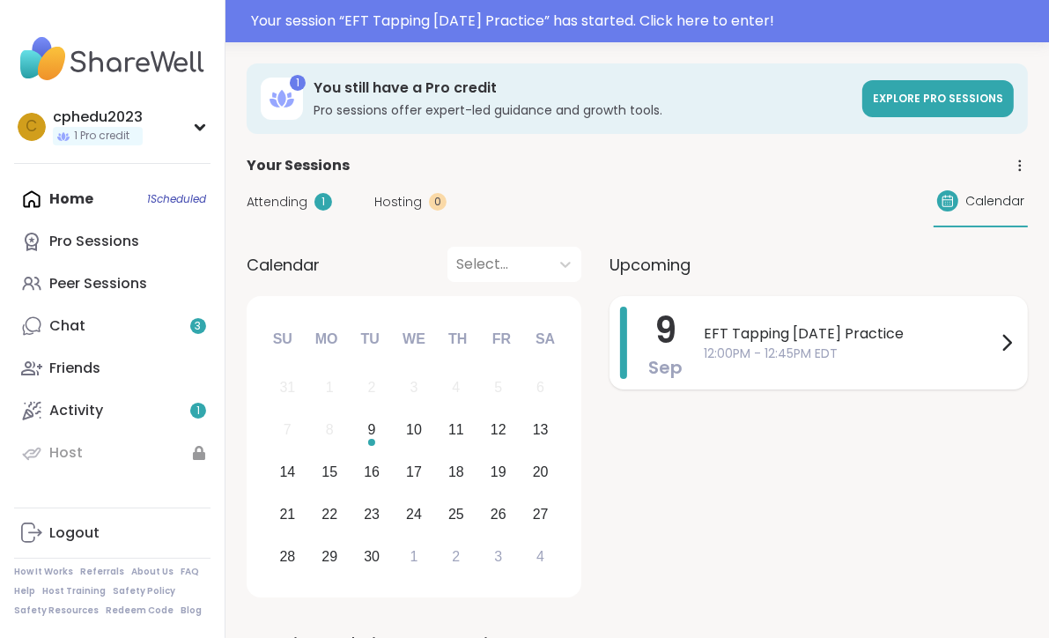
click at [836, 352] on span "12:00PM - 12:45PM EDT" at bounding box center [850, 354] width 293 height 19
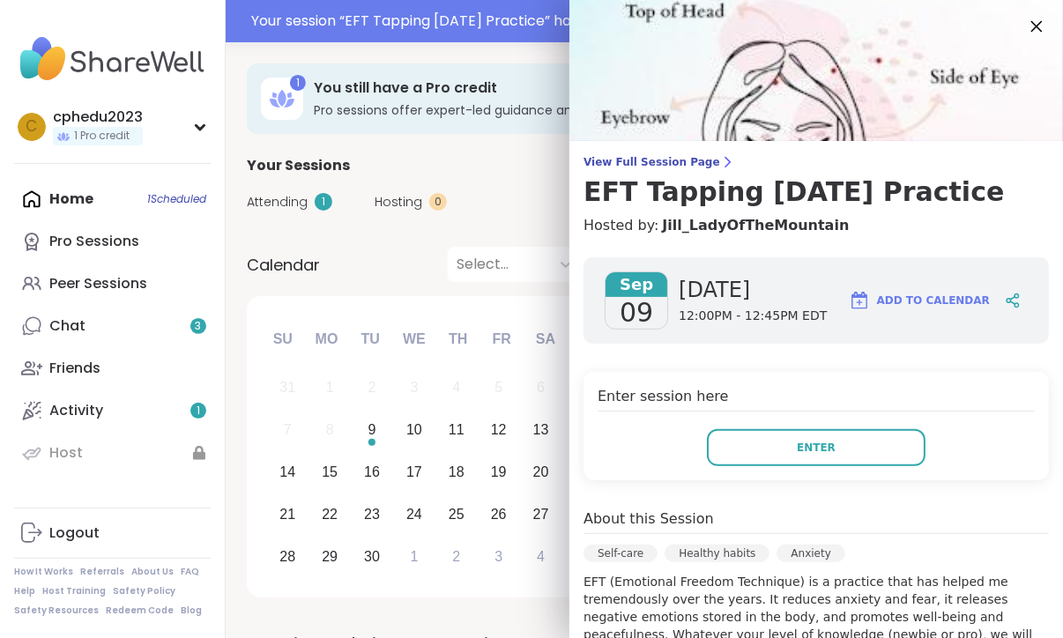
click at [1021, 24] on div at bounding box center [1036, 26] width 30 height 30
click at [662, 152] on div "View Full Session Page EFT Tapping [DATE] Practice Hosted by: [PERSON_NAME] [DA…" at bounding box center [815, 504] width 493 height 1008
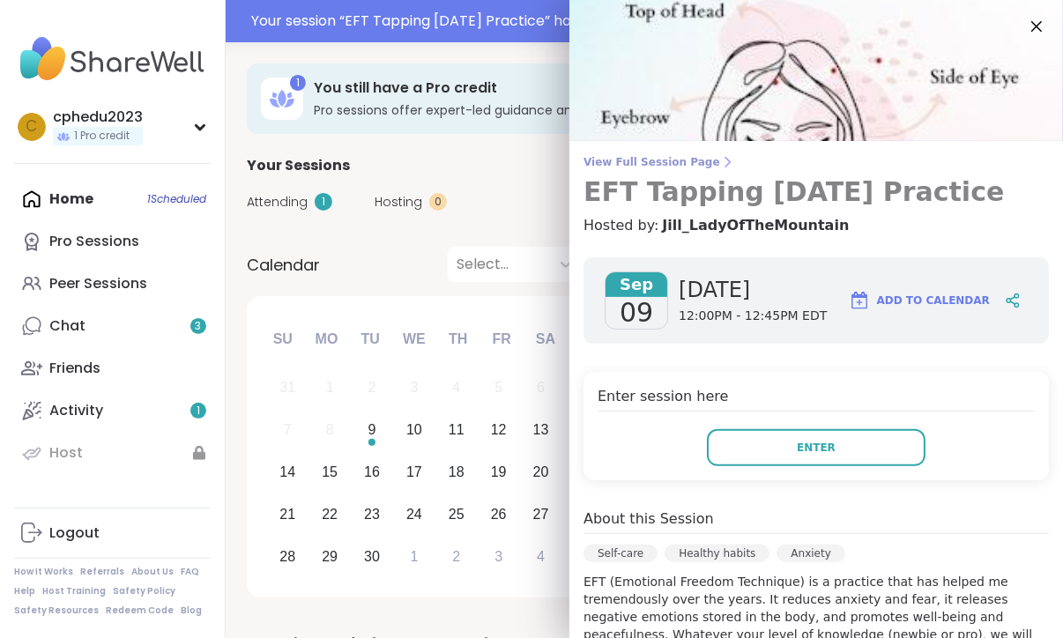
click at [657, 158] on span "View Full Session Page" at bounding box center [815, 162] width 465 height 14
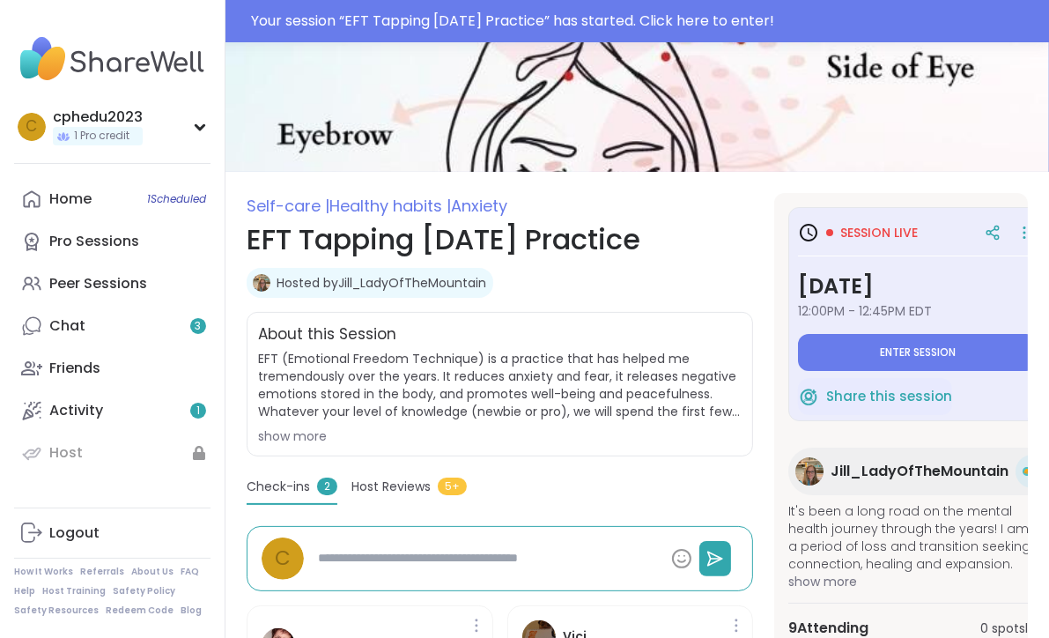
scroll to position [441, 0]
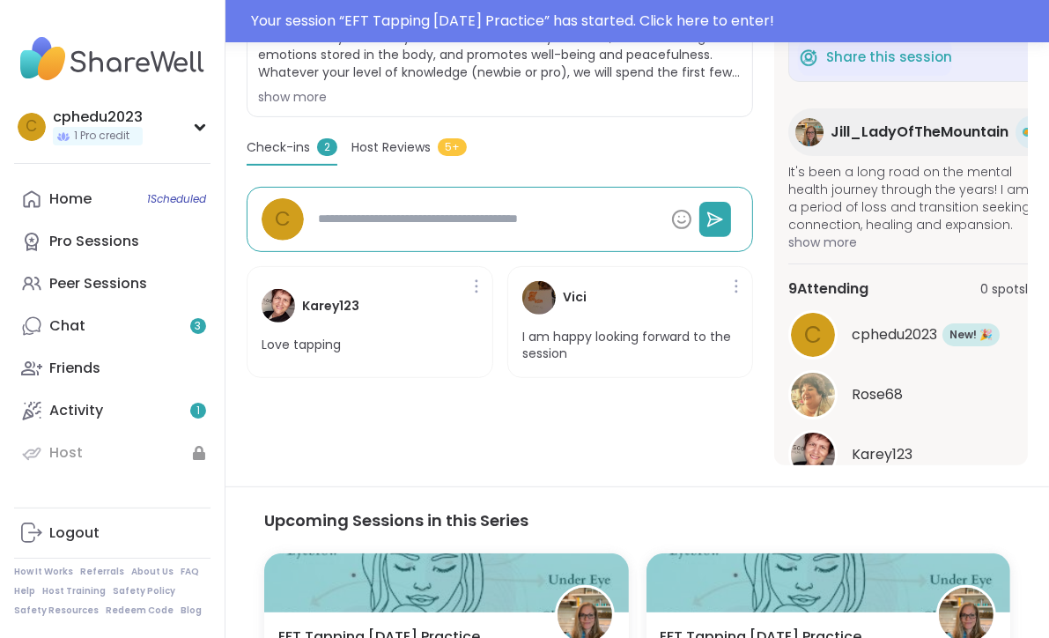
click at [293, 147] on span "Check-ins" at bounding box center [278, 147] width 63 height 19
click at [375, 145] on span "Host Reviews" at bounding box center [391, 147] width 79 height 19
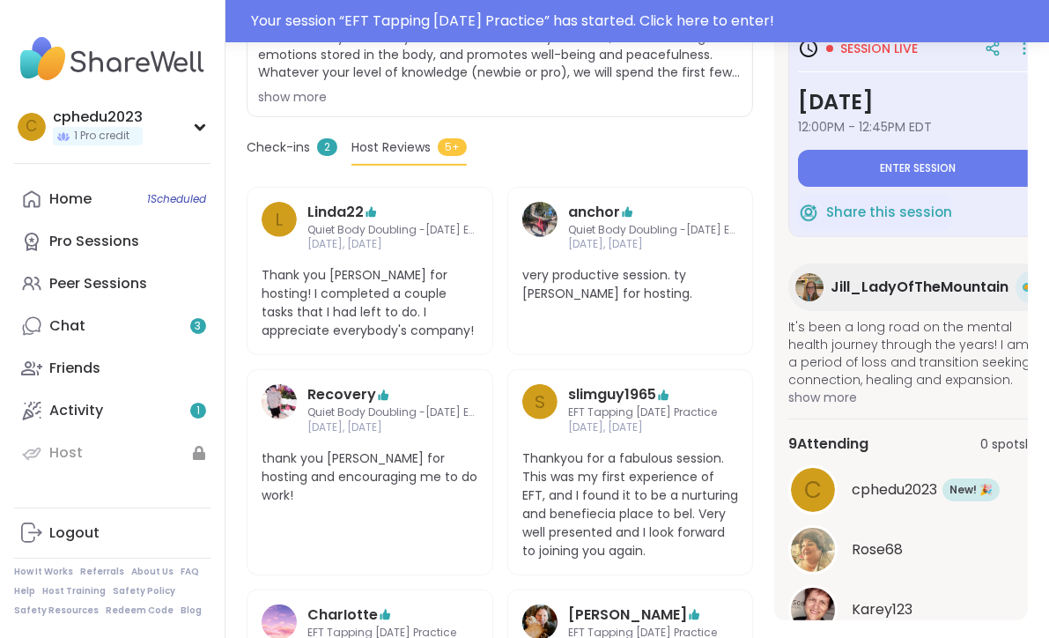
click at [292, 145] on span "Check-ins" at bounding box center [278, 147] width 63 height 19
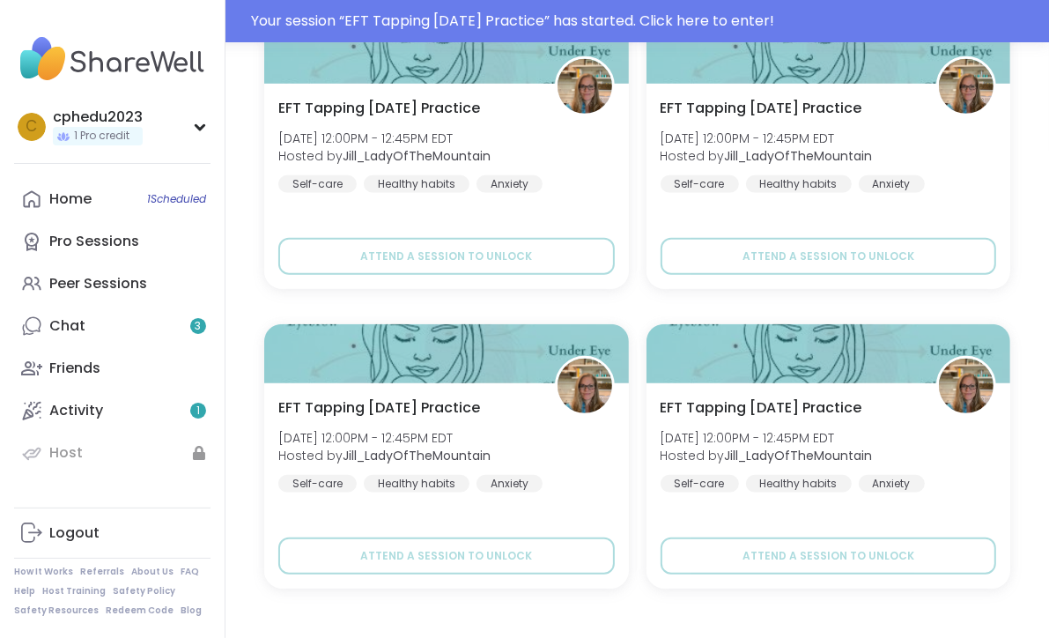
scroll to position [998, 0]
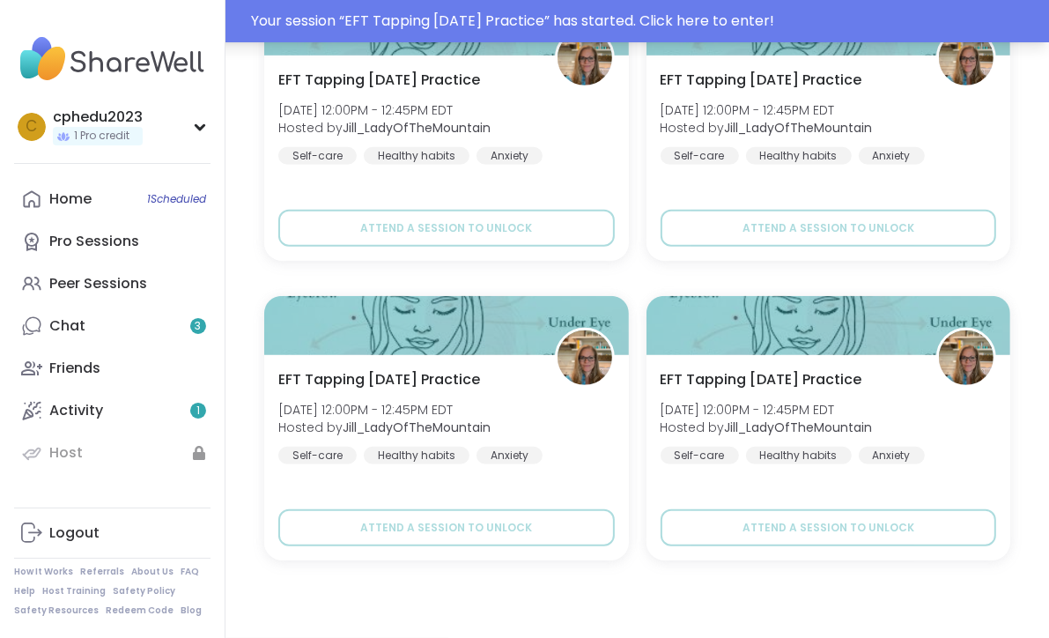
click at [399, 21] on div "Your session “ EFT Tapping [DATE] Practice ” has started. Click here to enter!" at bounding box center [645, 21] width 788 height 21
type textarea "*"
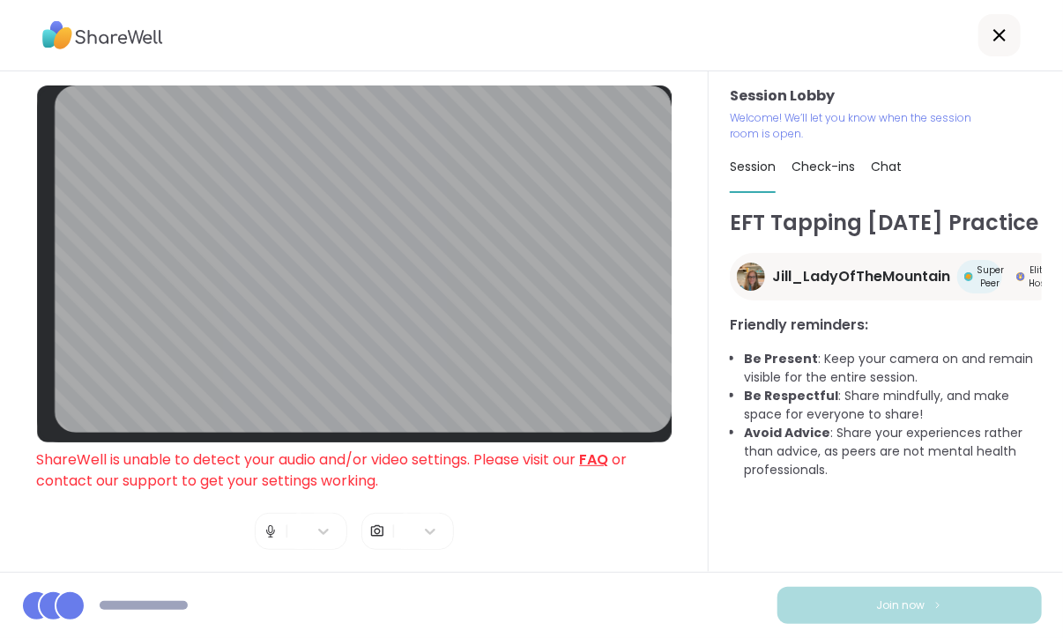
click at [369, 517] on img at bounding box center [377, 531] width 16 height 35
click at [414, 517] on div at bounding box center [430, 531] width 32 height 32
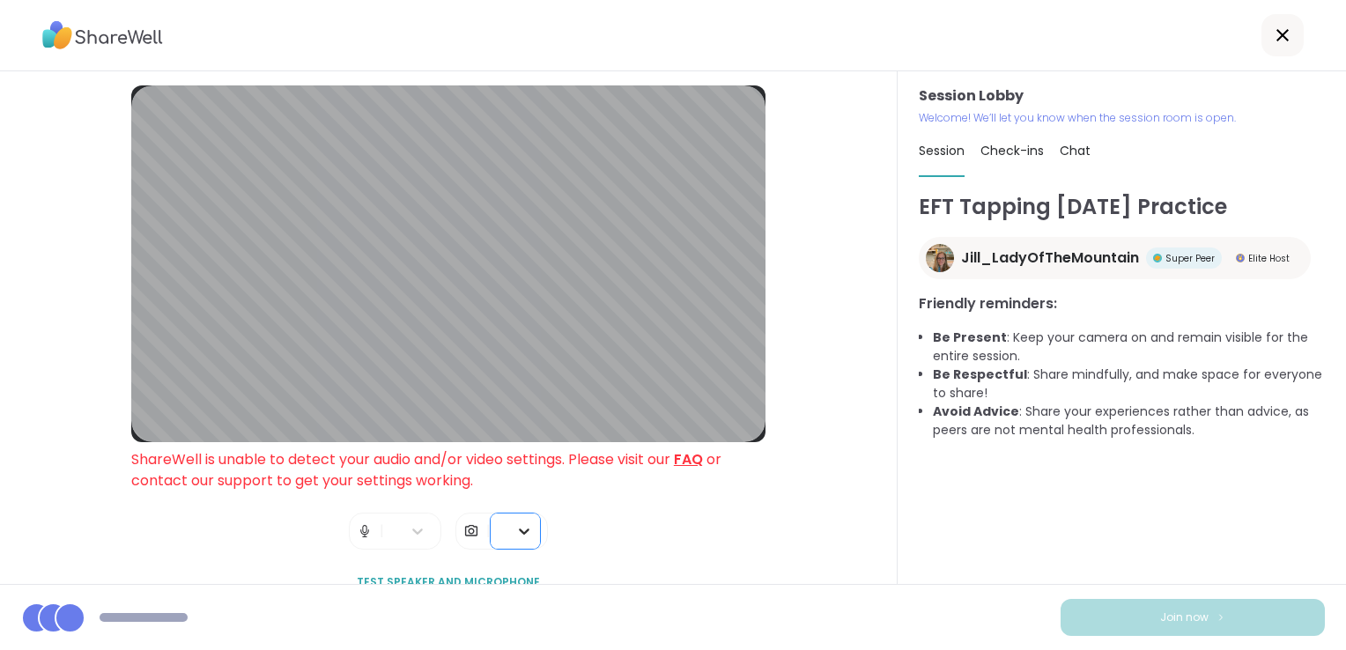
click at [515, 539] on icon at bounding box center [524, 532] width 18 height 18
click at [515, 528] on icon at bounding box center [524, 532] width 18 height 18
